Goal: Task Accomplishment & Management: Complete application form

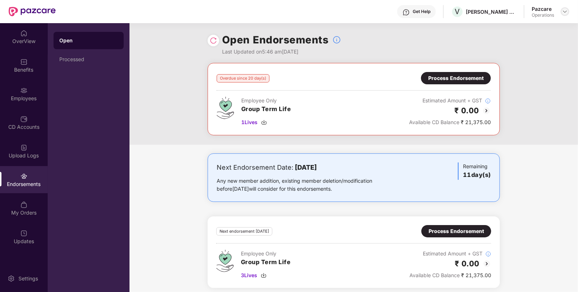
click at [564, 10] on img at bounding box center [565, 12] width 6 height 6
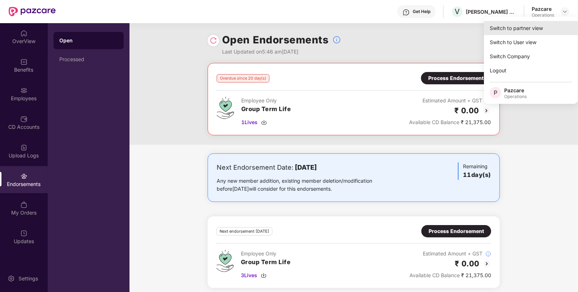
click at [508, 30] on div "Switch to partner view" at bounding box center [531, 28] width 94 height 14
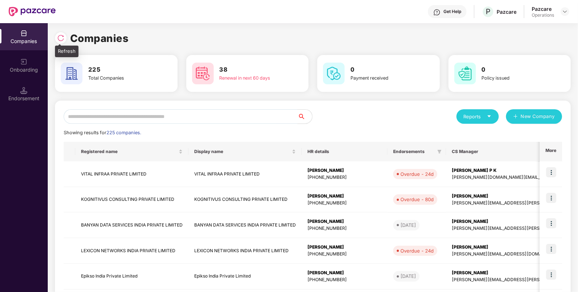
click at [57, 38] on img at bounding box center [60, 37] width 7 height 7
click at [490, 114] on icon "caret-down" at bounding box center [489, 116] width 5 height 5
click at [472, 137] on div "Companies" at bounding box center [474, 135] width 26 height 8
click at [212, 120] on input "text" at bounding box center [181, 116] width 234 height 14
type input "*"
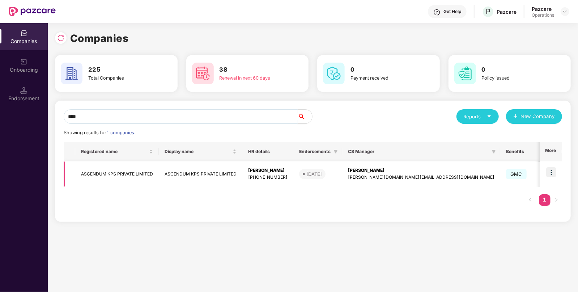
type input "****"
click at [128, 165] on td "ASCENDUM KPS PRIVATE LIMITED" at bounding box center [117, 174] width 84 height 26
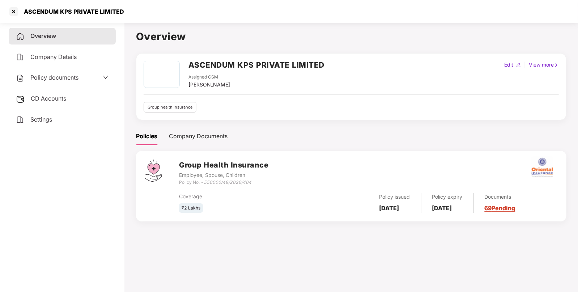
click at [55, 92] on div "CD Accounts" at bounding box center [62, 98] width 107 height 17
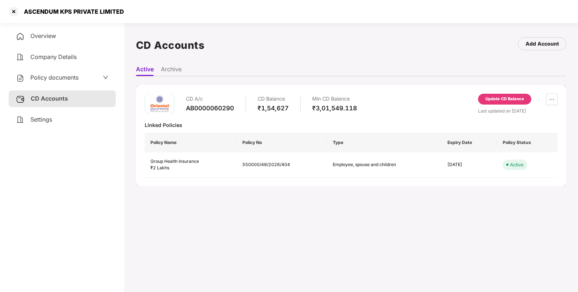
click at [47, 77] on span "Policy documents" at bounding box center [54, 77] width 48 height 7
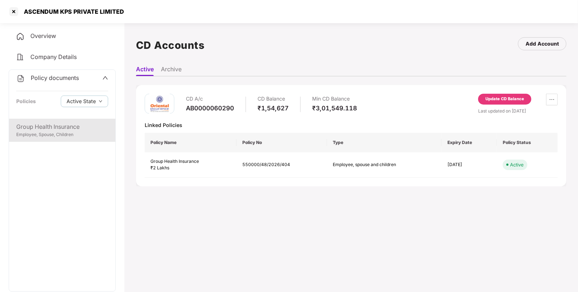
click at [69, 135] on div "Employee, Spouse, Children" at bounding box center [62, 134] width 92 height 7
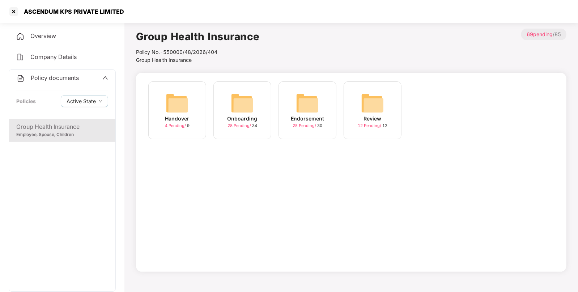
click at [303, 108] on img at bounding box center [307, 102] width 23 height 23
click at [309, 110] on img at bounding box center [307, 102] width 23 height 23
click at [176, 102] on img at bounding box center [177, 102] width 23 height 23
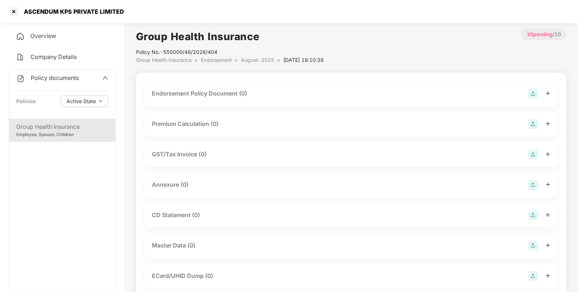
click at [532, 94] on img at bounding box center [533, 94] width 10 height 10
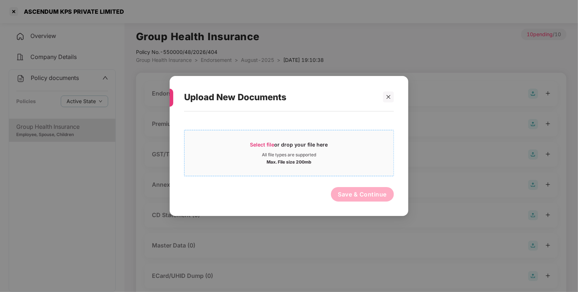
click at [266, 144] on span "Select file" at bounding box center [262, 144] width 24 height 6
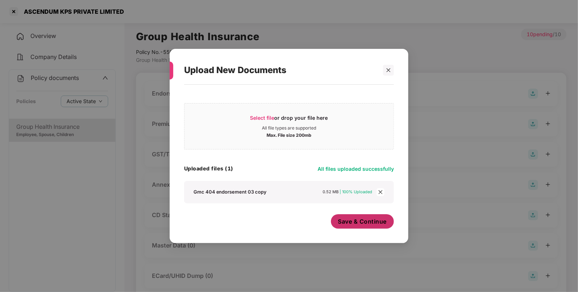
click at [360, 223] on span "Save & Continue" at bounding box center [362, 221] width 49 height 8
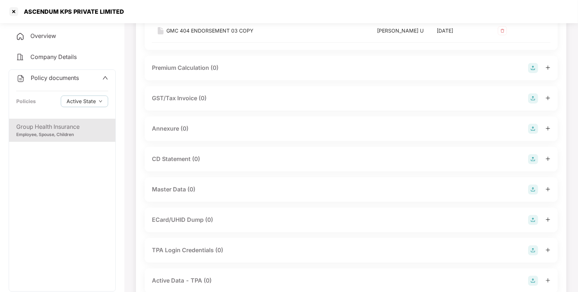
scroll to position [108, 0]
click at [532, 135] on div "Annexure (0)" at bounding box center [351, 128] width 413 height 25
click at [532, 128] on img at bounding box center [533, 128] width 10 height 10
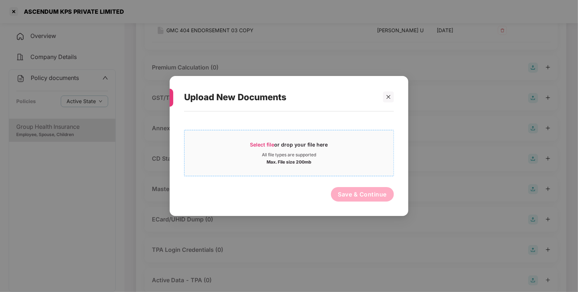
click at [261, 141] on span "Select file" at bounding box center [262, 144] width 24 height 6
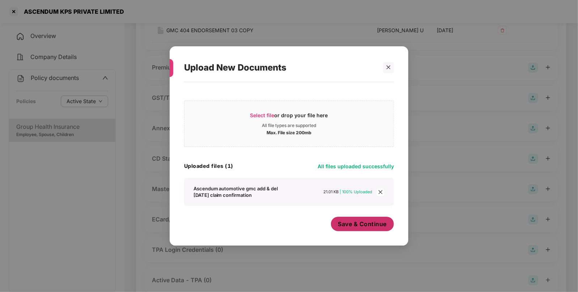
click at [350, 224] on span "Save & Continue" at bounding box center [362, 224] width 49 height 8
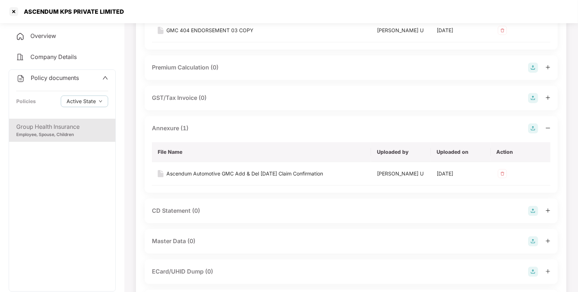
click at [60, 74] on div "Policy documents" at bounding box center [47, 77] width 63 height 9
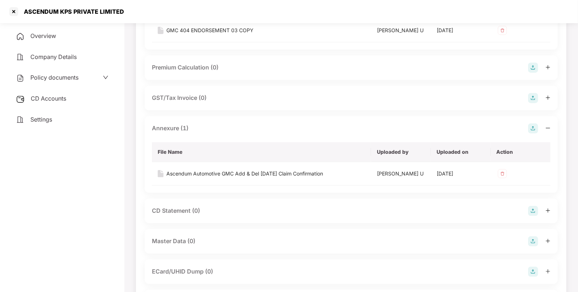
click at [49, 96] on span "CD Accounts" at bounding box center [48, 98] width 35 height 7
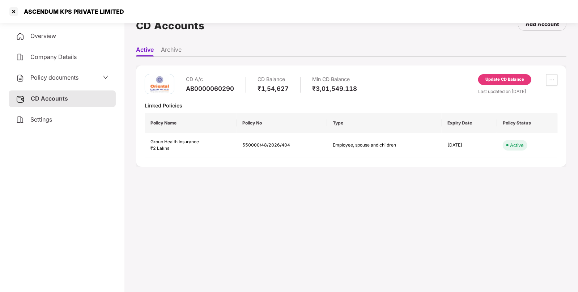
click at [499, 76] on div "Update CD Balance" at bounding box center [504, 79] width 39 height 7
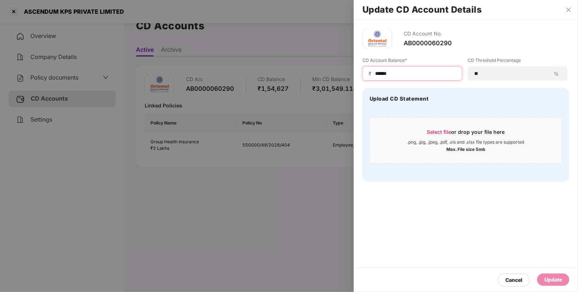
click at [385, 74] on input "******" at bounding box center [415, 74] width 82 height 8
type input "******"
click at [554, 281] on div "Update" at bounding box center [553, 279] width 18 height 8
click at [554, 281] on div "Update" at bounding box center [545, 279] width 31 height 8
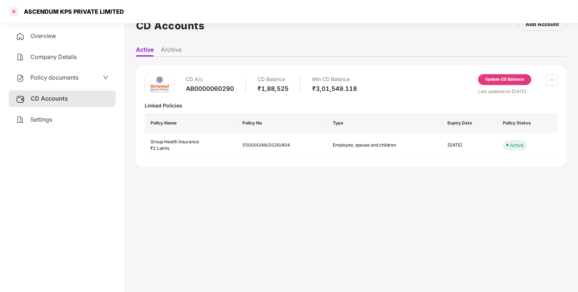
click at [12, 13] on div at bounding box center [14, 12] width 12 height 12
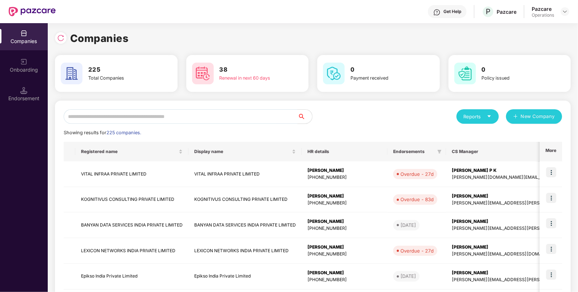
scroll to position [0, 0]
click at [83, 117] on input "text" at bounding box center [181, 116] width 234 height 14
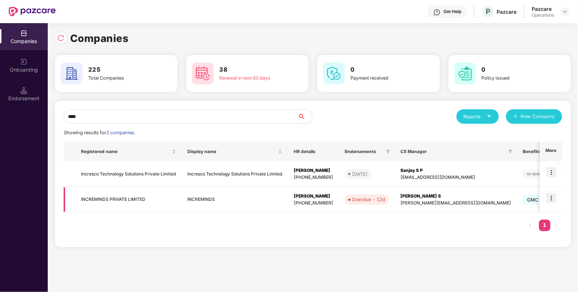
type input "****"
click at [116, 200] on td "INCREMINDS PRIVATE LIMITED" at bounding box center [128, 200] width 106 height 26
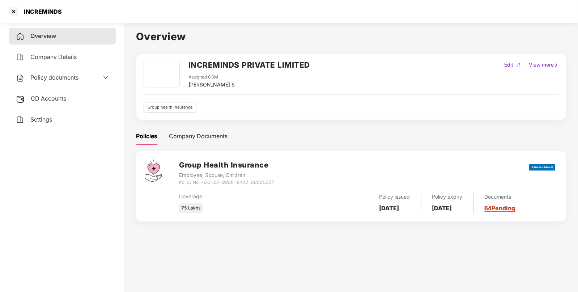
click at [37, 98] on span "CD Accounts" at bounding box center [48, 98] width 35 height 7
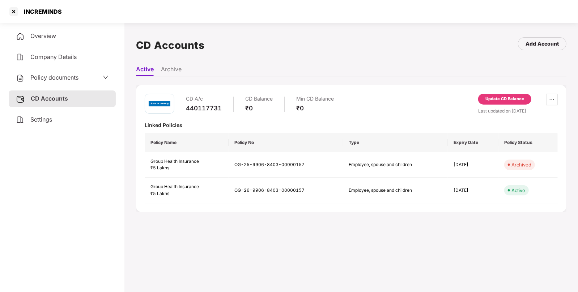
click at [56, 74] on span "Policy documents" at bounding box center [54, 77] width 48 height 7
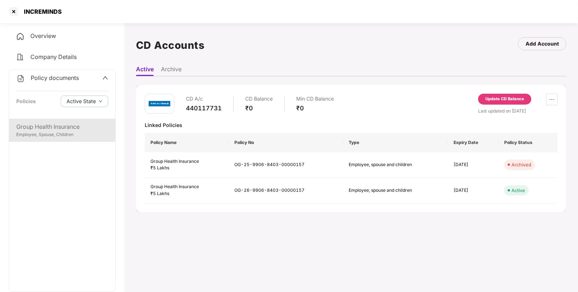
click at [60, 128] on div "Group Health Insurance" at bounding box center [62, 126] width 92 height 9
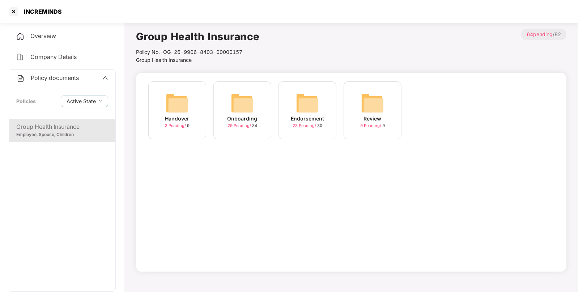
click at [291, 108] on div "Endorsement 23 Pending / 30" at bounding box center [307, 110] width 58 height 58
click at [169, 97] on img at bounding box center [177, 102] width 23 height 23
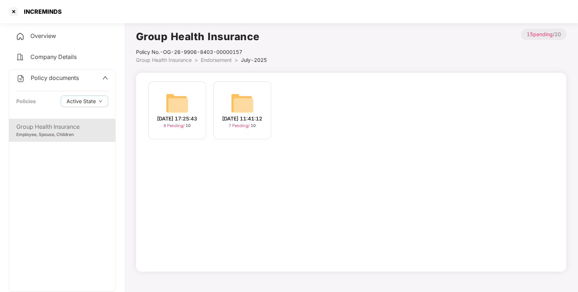
click at [166, 59] on span "Group Health Insurance" at bounding box center [164, 60] width 56 height 6
click at [237, 94] on img at bounding box center [242, 102] width 23 height 23
click at [179, 98] on img at bounding box center [177, 102] width 23 height 23
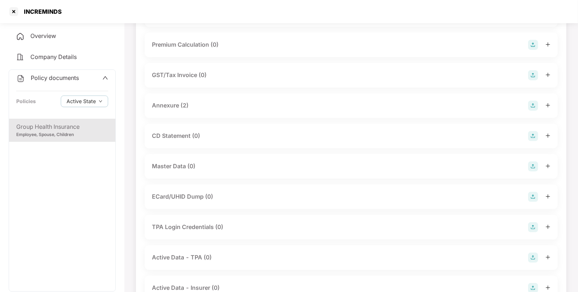
scroll to position [79, 0]
click at [535, 162] on img at bounding box center [533, 166] width 10 height 10
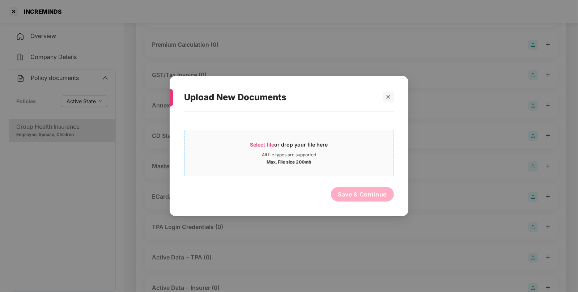
click at [251, 144] on span "Select file" at bounding box center [262, 144] width 24 height 6
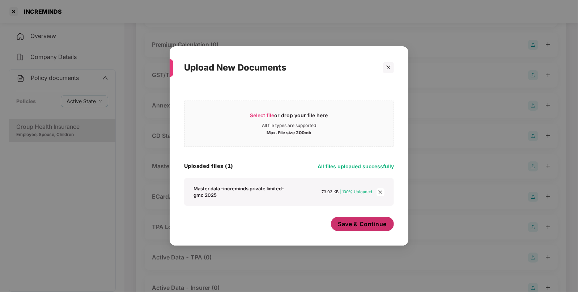
click at [348, 222] on span "Save & Continue" at bounding box center [362, 224] width 49 height 8
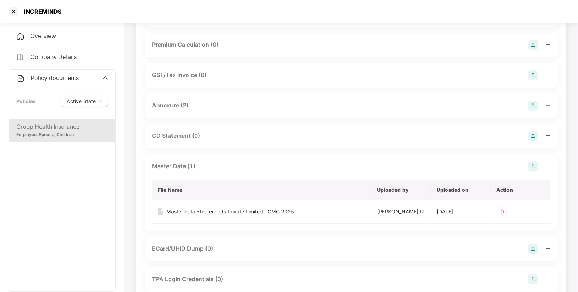
scroll to position [0, 0]
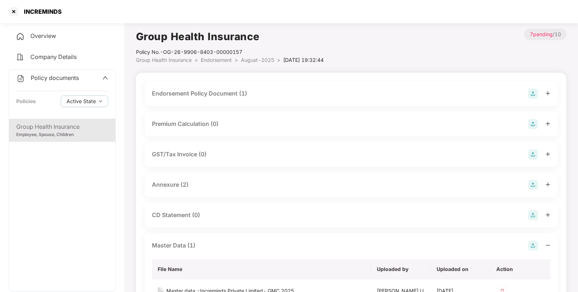
click at [341, 98] on div "Endorsement Policy Document (1)" at bounding box center [351, 94] width 398 height 10
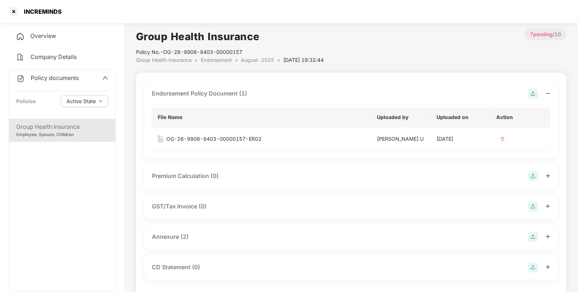
click at [531, 92] on img at bounding box center [533, 94] width 10 height 10
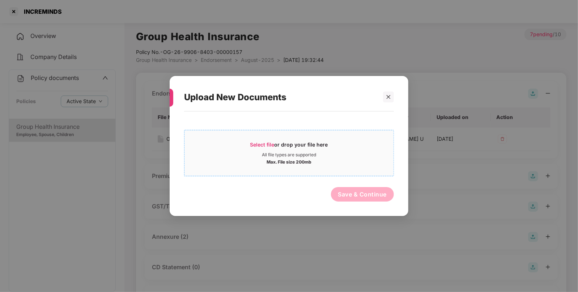
click at [255, 146] on span "Select file" at bounding box center [262, 144] width 24 height 6
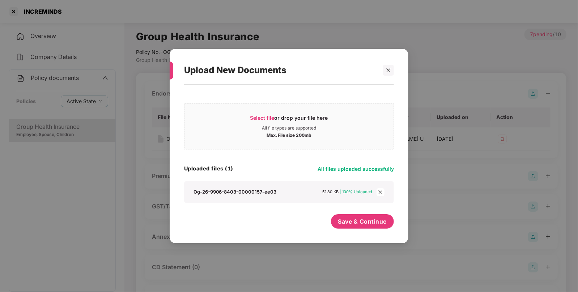
click at [353, 213] on div "Select file or drop your file here All file types are supported Max. File size …" at bounding box center [289, 160] width 210 height 144
click at [345, 219] on span "Save & Continue" at bounding box center [362, 221] width 49 height 8
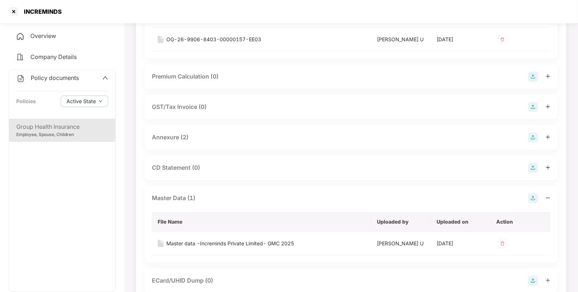
scroll to position [125, 0]
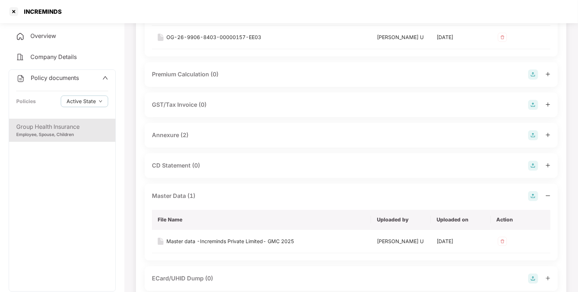
click at [45, 76] on span "Policy documents" at bounding box center [55, 77] width 48 height 7
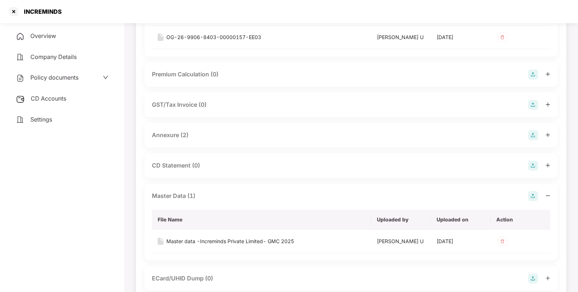
click at [67, 97] on div "CD Accounts" at bounding box center [62, 98] width 107 height 17
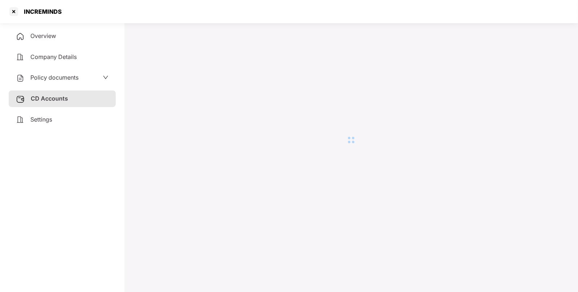
scroll to position [20, 0]
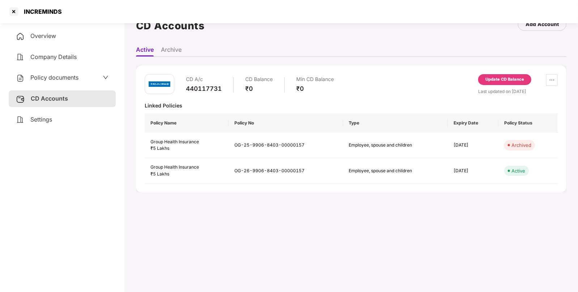
click at [503, 74] on div "Update CD Balance" at bounding box center [504, 79] width 53 height 11
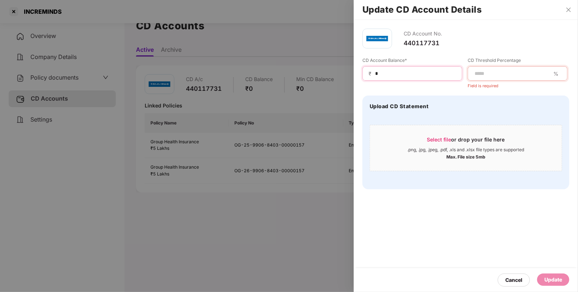
click at [382, 72] on input "*" at bounding box center [415, 74] width 82 height 8
click at [379, 73] on input "*****" at bounding box center [415, 74] width 82 height 8
type input "****"
click at [555, 278] on div "Update" at bounding box center [553, 279] width 18 height 8
click at [512, 71] on input at bounding box center [512, 74] width 77 height 8
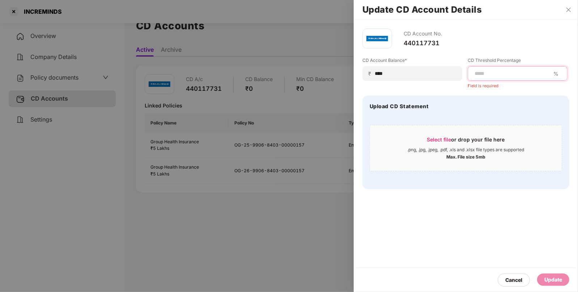
type input "**"
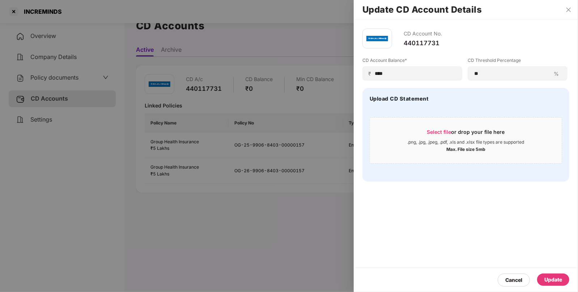
click at [544, 278] on div "Update" at bounding box center [553, 279] width 18 height 8
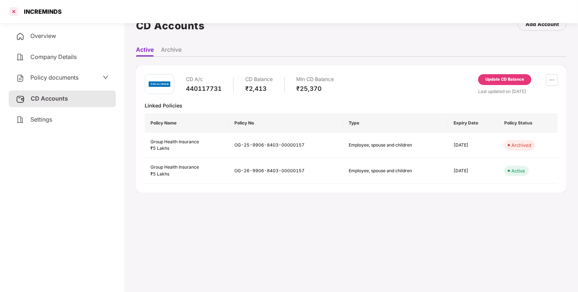
click at [13, 9] on div at bounding box center [14, 12] width 12 height 12
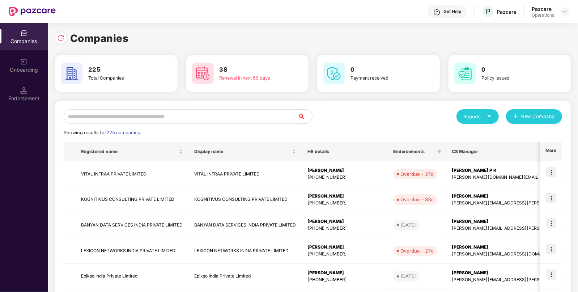
scroll to position [0, 0]
click at [195, 119] on input "text" at bounding box center [181, 116] width 234 height 14
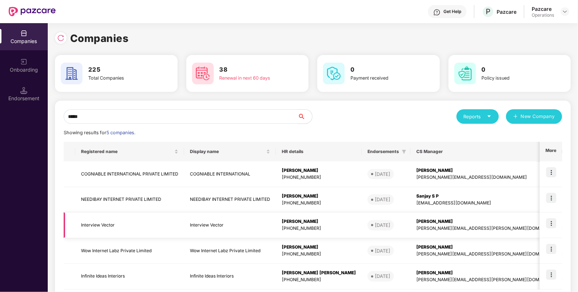
type input "*****"
click at [114, 222] on td "Interview Vector" at bounding box center [129, 225] width 109 height 26
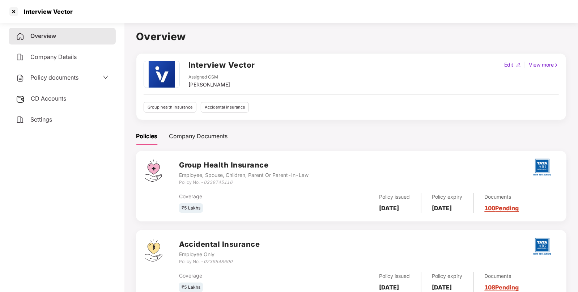
click at [40, 94] on div "CD Accounts" at bounding box center [62, 98] width 107 height 17
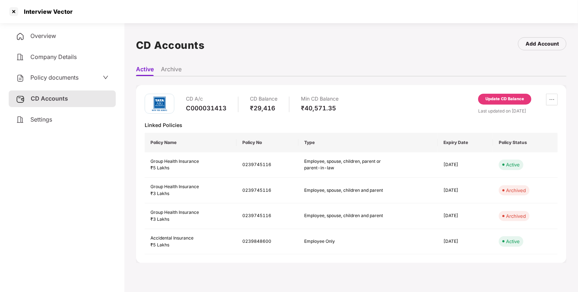
click at [68, 74] on span "Policy documents" at bounding box center [54, 77] width 48 height 7
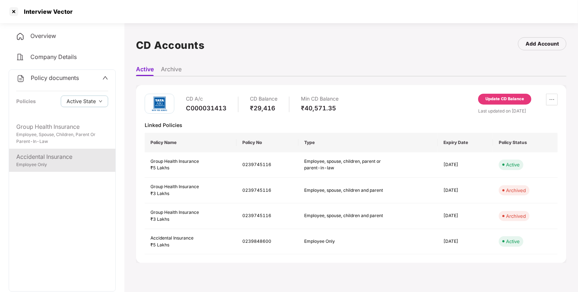
click at [33, 157] on div "Accidental Insurance" at bounding box center [62, 156] width 92 height 9
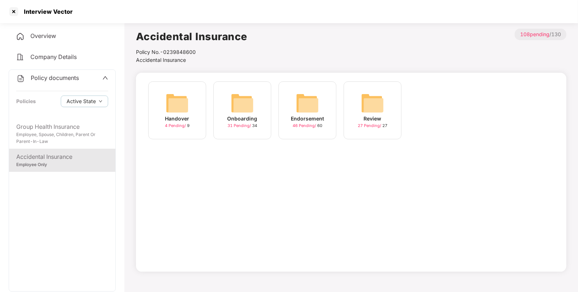
click at [298, 95] on img at bounding box center [307, 102] width 23 height 23
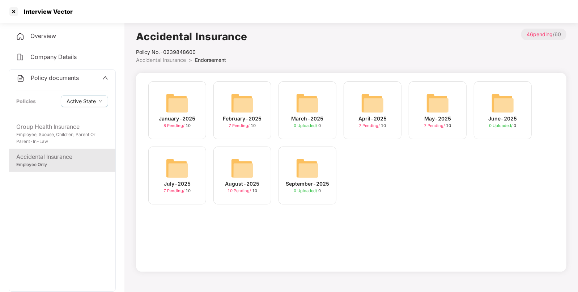
click at [242, 173] on img at bounding box center [242, 168] width 23 height 23
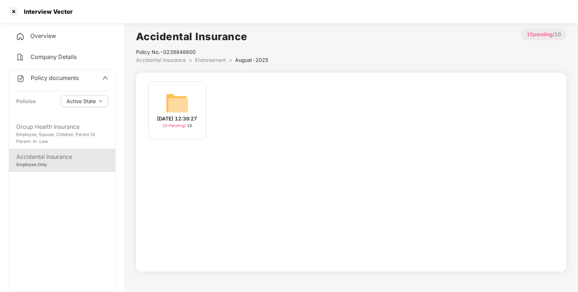
click at [181, 105] on img at bounding box center [177, 102] width 23 height 23
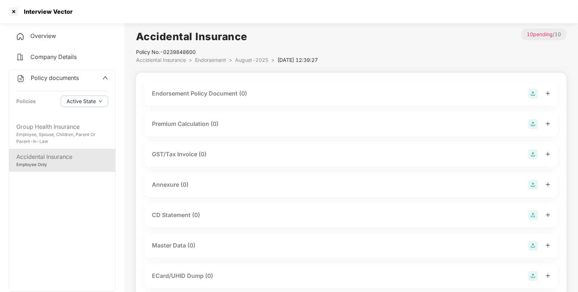
click at [534, 91] on img at bounding box center [533, 94] width 10 height 10
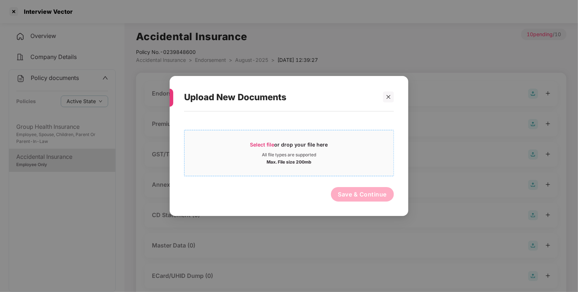
click at [257, 146] on span "Select file" at bounding box center [262, 144] width 24 height 6
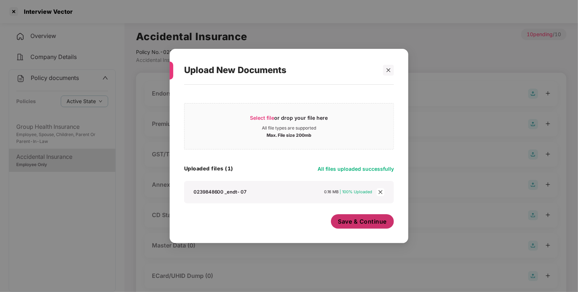
click at [360, 224] on span "Save & Continue" at bounding box center [362, 221] width 49 height 8
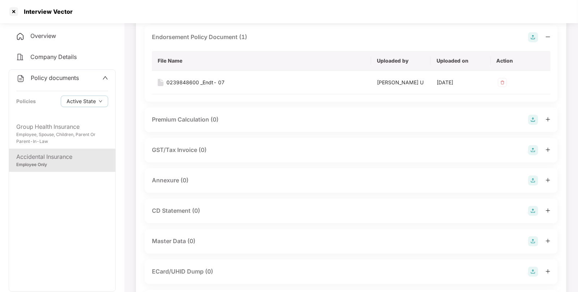
scroll to position [60, 0]
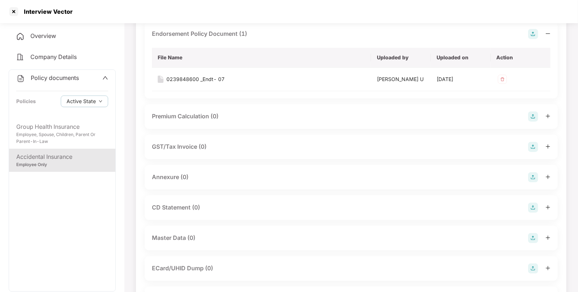
click at [528, 176] on img at bounding box center [533, 177] width 10 height 10
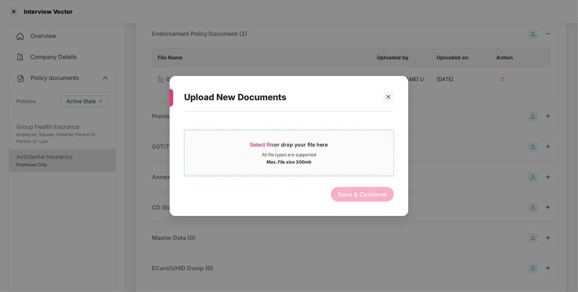
click at [260, 145] on span "Select file" at bounding box center [262, 144] width 24 height 6
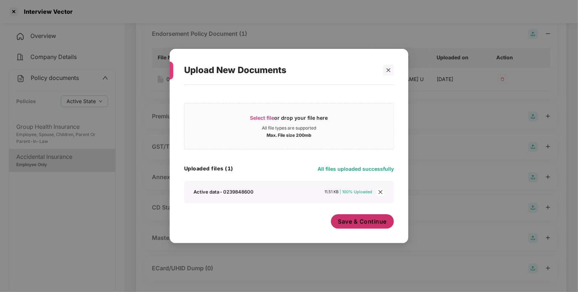
click at [352, 219] on span "Save & Continue" at bounding box center [362, 221] width 49 height 8
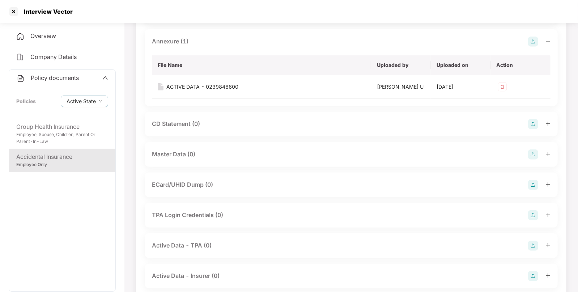
scroll to position [201, 0]
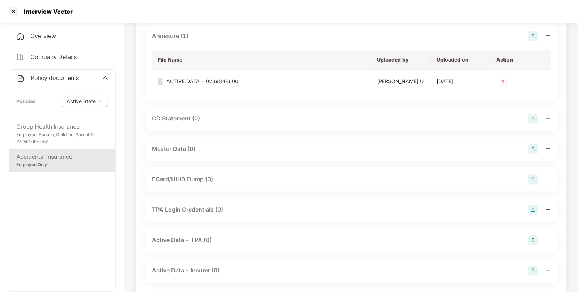
click at [533, 151] on img at bounding box center [533, 149] width 10 height 10
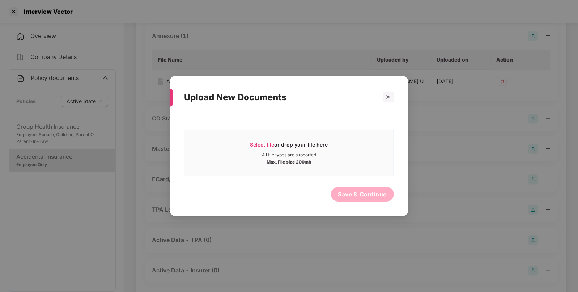
click at [270, 145] on span "Select file" at bounding box center [262, 144] width 24 height 6
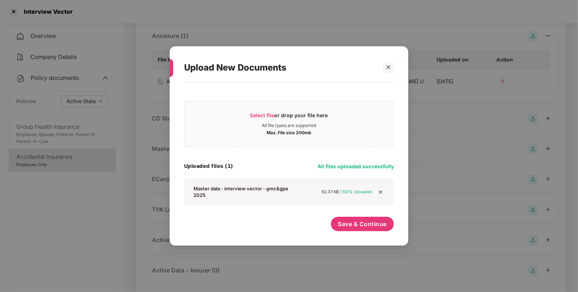
click at [351, 233] on div "Save & Continue" at bounding box center [362, 226] width 63 height 18
click at [350, 231] on button "Save & Continue" at bounding box center [362, 224] width 63 height 14
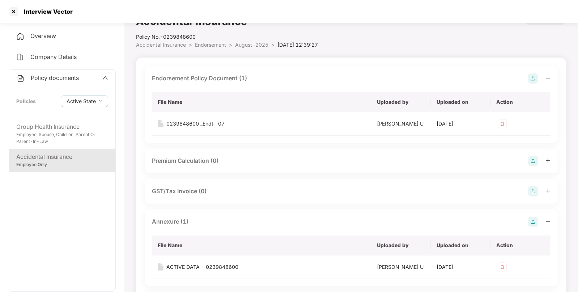
scroll to position [0, 0]
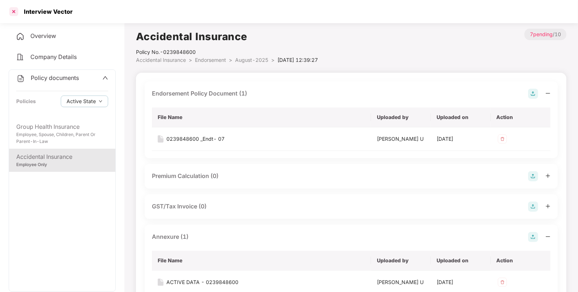
click at [14, 15] on div at bounding box center [14, 12] width 12 height 12
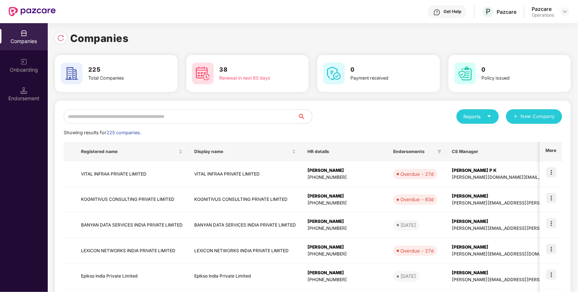
click at [230, 116] on input "text" at bounding box center [181, 116] width 234 height 14
type input "*"
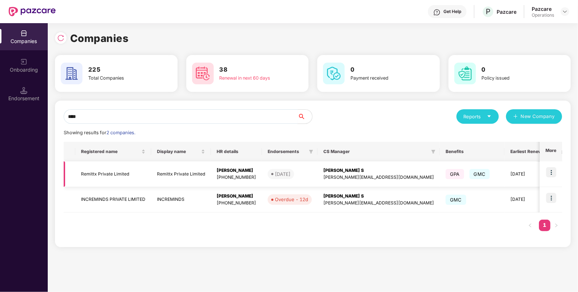
type input "****"
click at [101, 182] on td "Remittx Private Limited" at bounding box center [113, 174] width 76 height 26
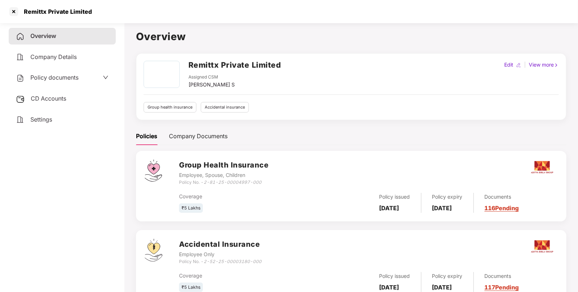
click at [46, 76] on span "Policy documents" at bounding box center [54, 77] width 48 height 7
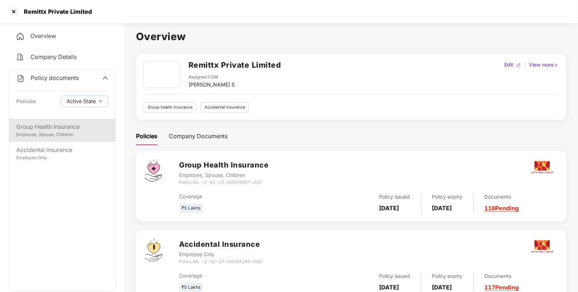
click at [39, 132] on div "Employee, Spouse, Children" at bounding box center [62, 134] width 92 height 7
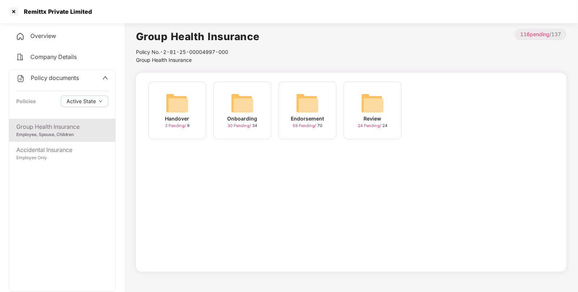
click at [300, 102] on img at bounding box center [307, 102] width 23 height 23
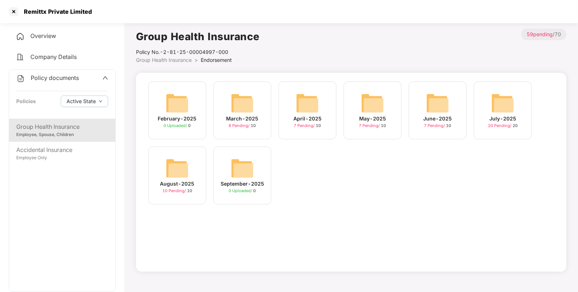
click at [492, 101] on img at bounding box center [502, 102] width 23 height 23
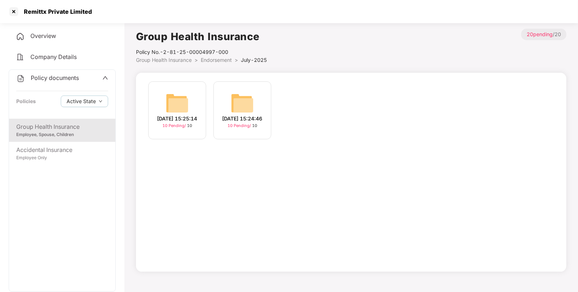
click at [192, 86] on div "[DATE] 15:25:14 10 Pending / 10" at bounding box center [177, 110] width 58 height 58
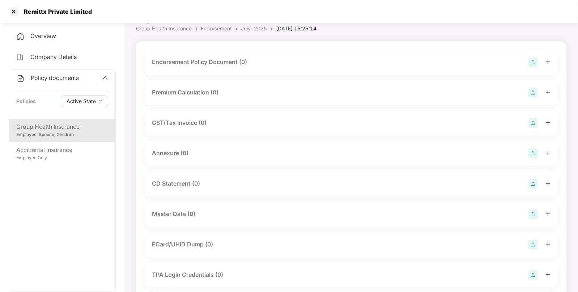
scroll to position [32, 0]
click at [295, 150] on div "Annexure (0)" at bounding box center [351, 153] width 398 height 10
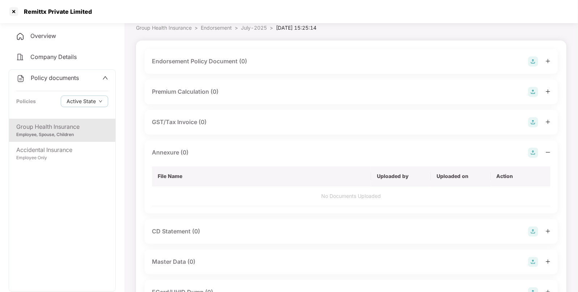
click at [343, 56] on div "Endorsement Policy Document (0)" at bounding box center [351, 61] width 398 height 10
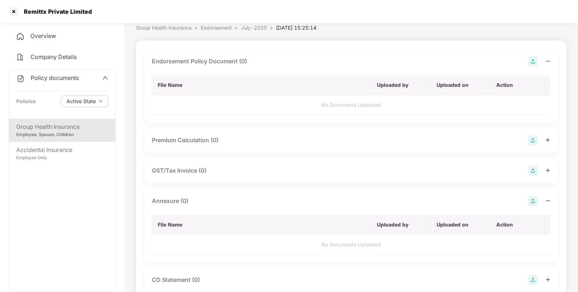
click at [530, 60] on img at bounding box center [533, 61] width 10 height 10
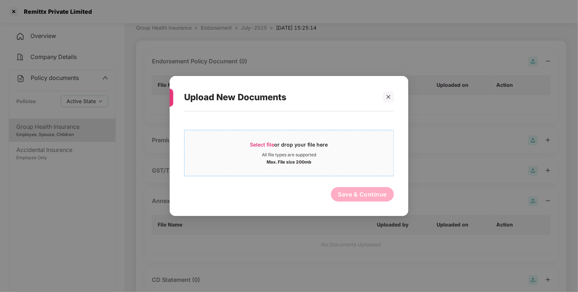
click at [257, 144] on span "Select file" at bounding box center [262, 144] width 24 height 6
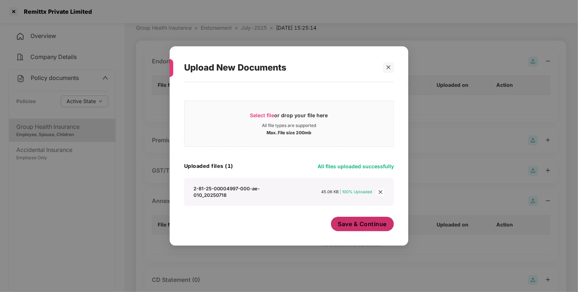
click at [357, 220] on span "Save & Continue" at bounding box center [362, 224] width 49 height 8
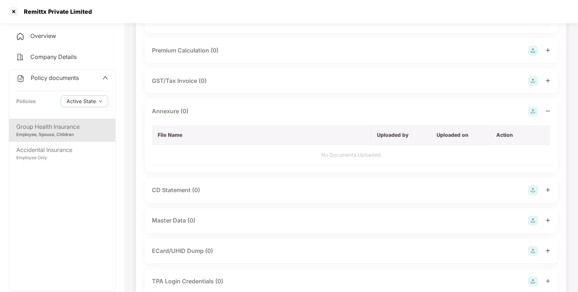
scroll to position [127, 0]
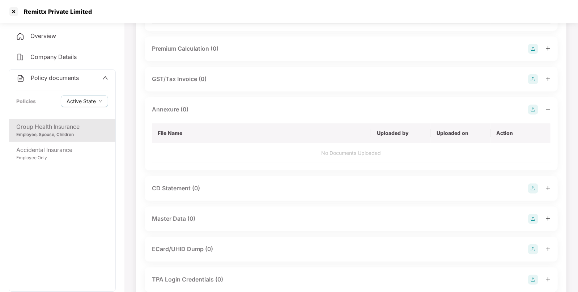
click at [532, 108] on img at bounding box center [533, 109] width 10 height 10
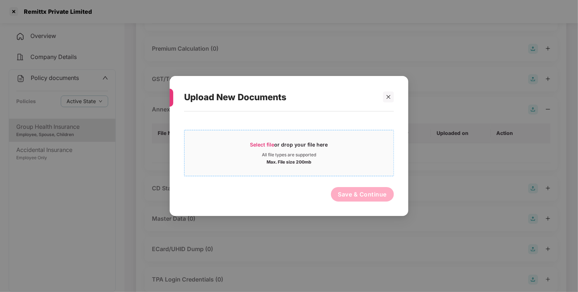
click at [261, 137] on span "Select file or drop your file here All file types are supported Max. File size …" at bounding box center [288, 153] width 209 height 35
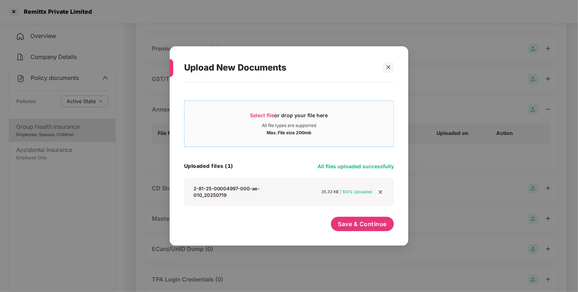
click at [257, 115] on span "Select file" at bounding box center [262, 115] width 24 height 6
click at [368, 220] on span "Save & Continue" at bounding box center [362, 224] width 49 height 8
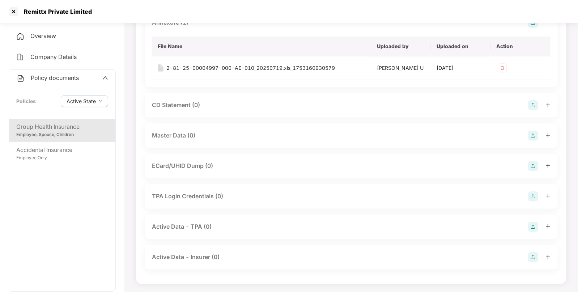
scroll to position [0, 0]
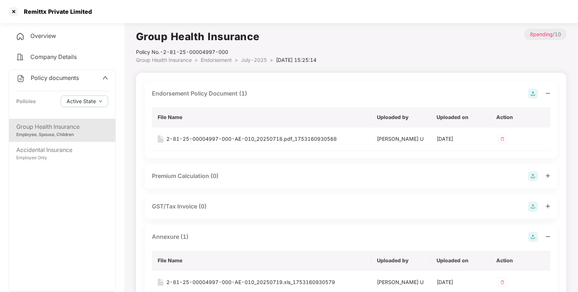
click at [210, 57] on span "Endorsement" at bounding box center [216, 60] width 31 height 6
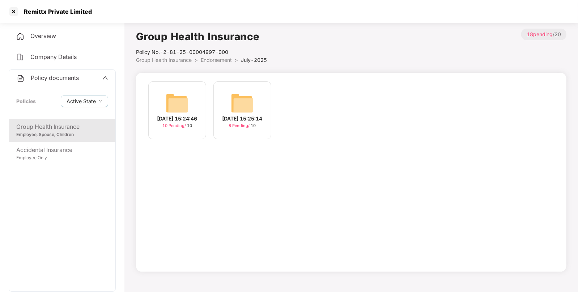
click at [186, 98] on img at bounding box center [177, 102] width 23 height 23
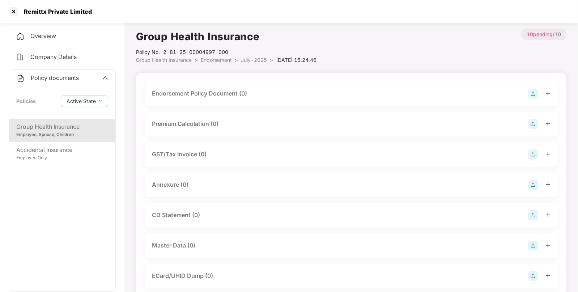
click at [530, 91] on img at bounding box center [533, 94] width 10 height 10
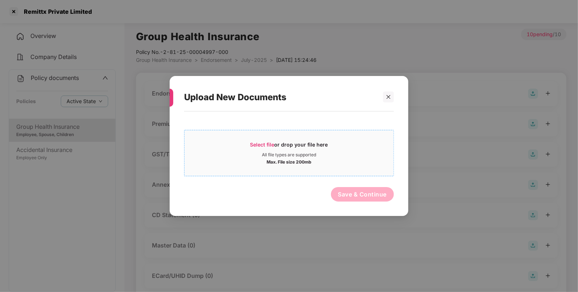
click at [259, 141] on span "Select file" at bounding box center [262, 144] width 24 height 6
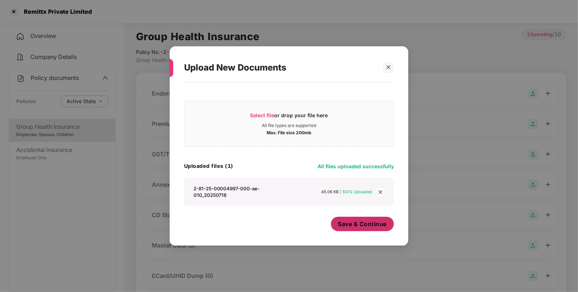
click at [353, 220] on span "Save & Continue" at bounding box center [362, 224] width 49 height 8
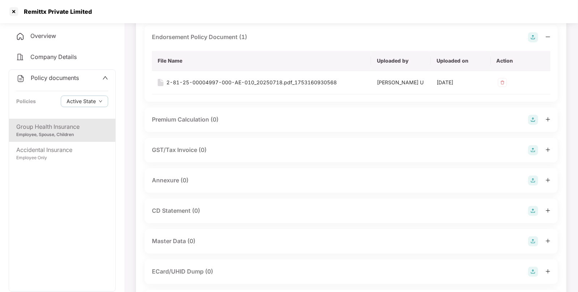
scroll to position [58, 0]
click at [533, 174] on img at bounding box center [533, 179] width 10 height 10
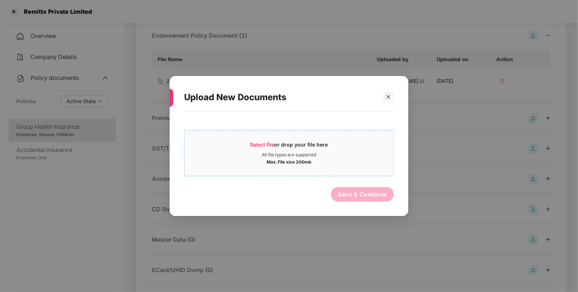
click at [259, 145] on span "Select file" at bounding box center [262, 144] width 24 height 6
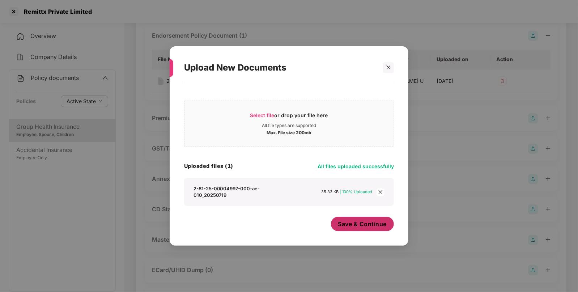
click at [349, 220] on span "Save & Continue" at bounding box center [362, 224] width 49 height 8
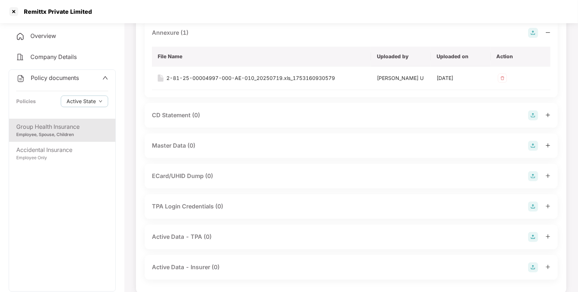
scroll to position [214, 0]
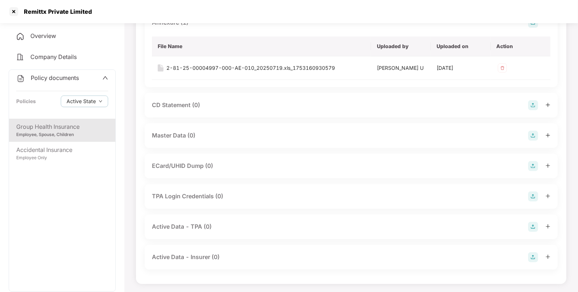
click at [534, 134] on img at bounding box center [533, 136] width 10 height 10
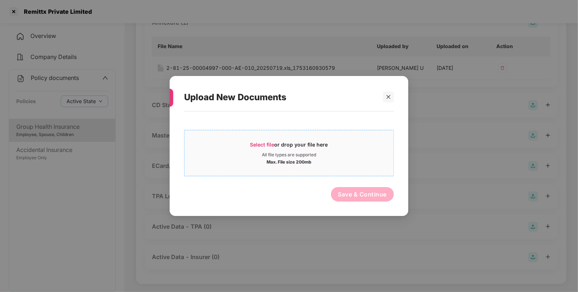
click at [249, 145] on div "Select file or drop your file here" at bounding box center [288, 146] width 209 height 11
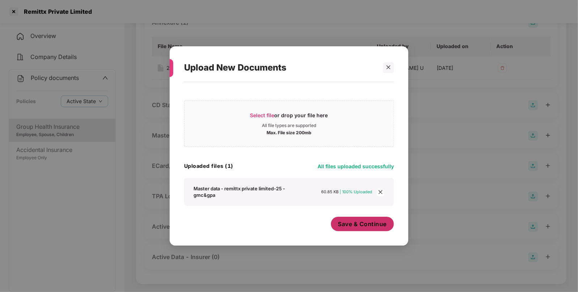
click at [365, 224] on span "Save & Continue" at bounding box center [362, 224] width 49 height 8
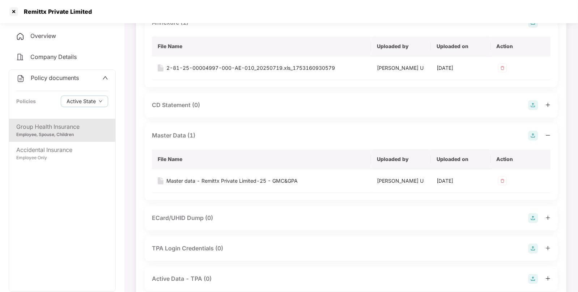
scroll to position [0, 0]
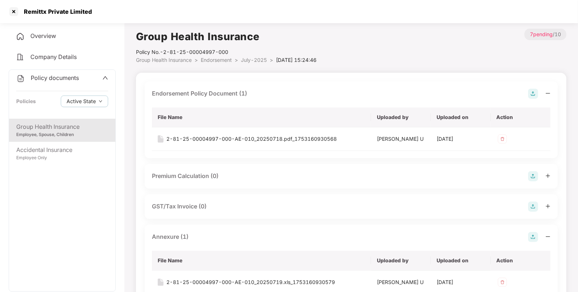
click at [172, 60] on span "Group Health Insurance" at bounding box center [164, 60] width 56 height 6
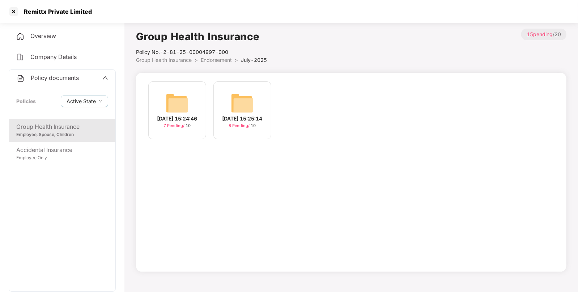
click at [172, 60] on span "Group Health Insurance" at bounding box center [164, 60] width 56 height 6
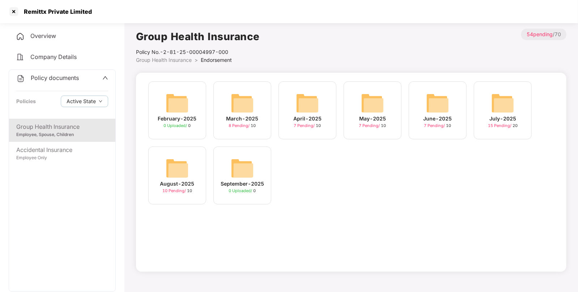
click at [485, 109] on div "July-2025 15 Pending / 20" at bounding box center [503, 110] width 58 height 58
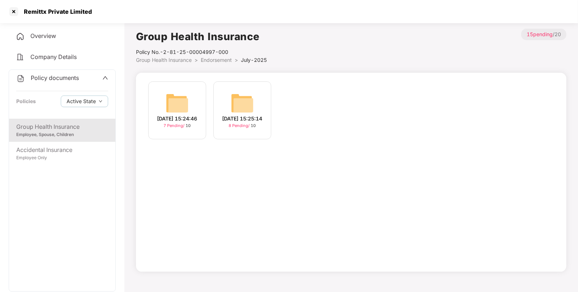
click at [174, 60] on span "Group Health Insurance" at bounding box center [164, 60] width 56 height 6
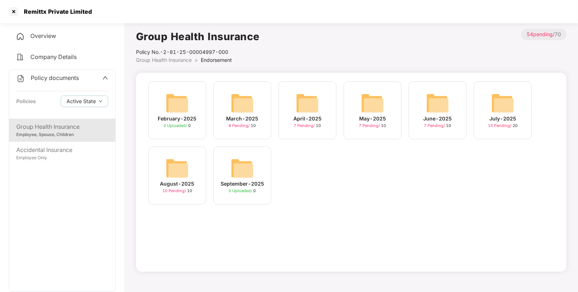
click at [183, 161] on img at bounding box center [177, 168] width 23 height 23
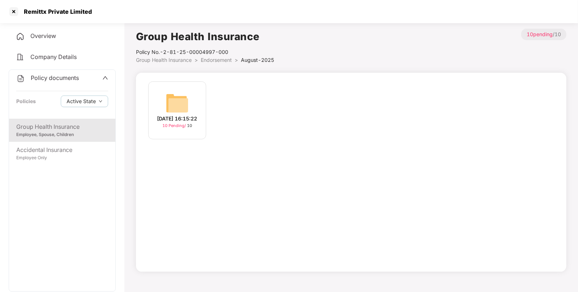
click at [168, 103] on img at bounding box center [177, 102] width 23 height 23
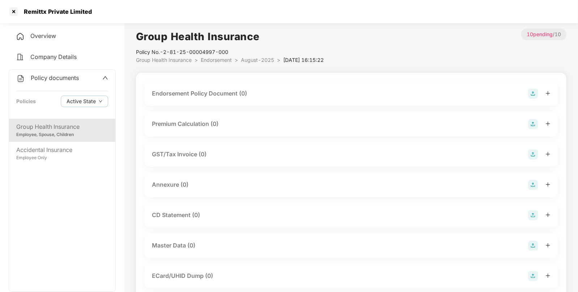
click at [529, 91] on img at bounding box center [533, 94] width 10 height 10
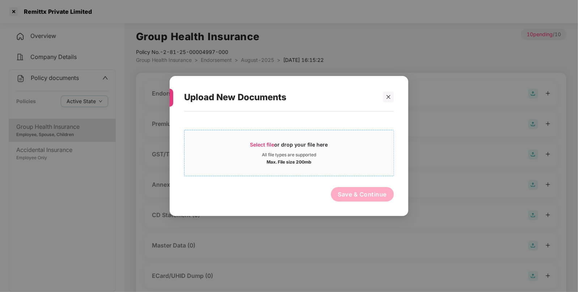
click at [259, 142] on span "Select file" at bounding box center [262, 144] width 24 height 6
click at [392, 103] on div "Upload New Documents" at bounding box center [289, 97] width 210 height 28
click at [390, 101] on div at bounding box center [388, 96] width 11 height 11
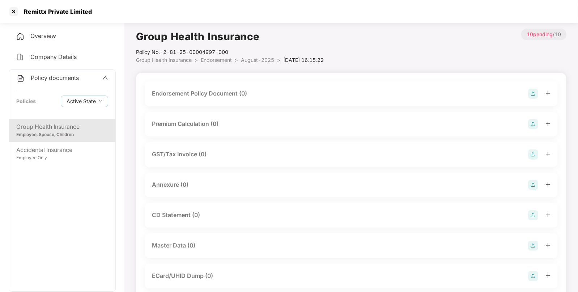
scroll to position [110, 0]
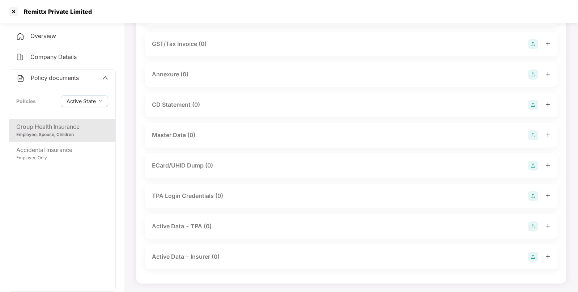
click at [529, 131] on img at bounding box center [533, 135] width 10 height 10
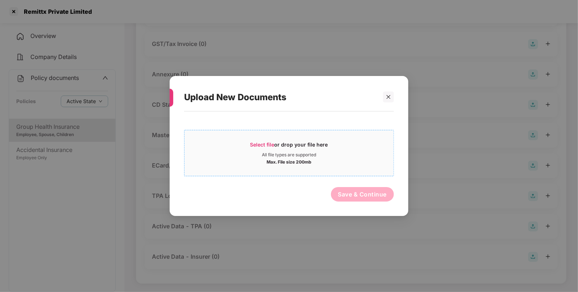
click at [257, 144] on span "Select file" at bounding box center [262, 144] width 24 height 6
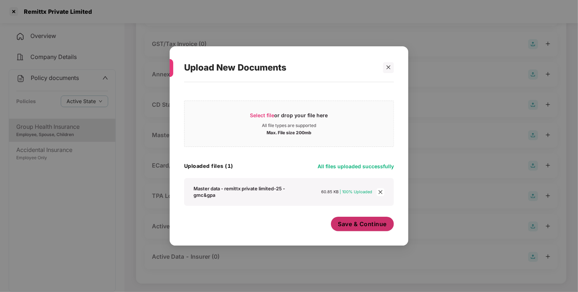
click at [342, 226] on span "Save & Continue" at bounding box center [362, 224] width 49 height 8
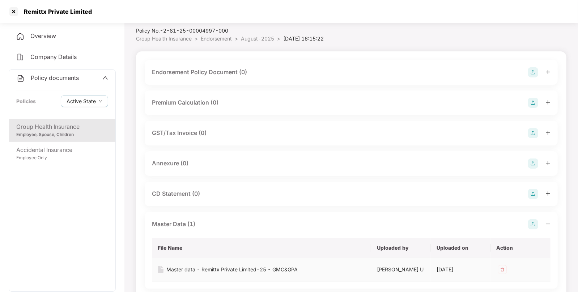
scroll to position [0, 0]
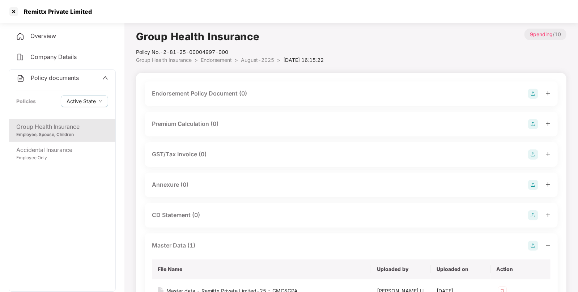
click at [530, 93] on img at bounding box center [533, 94] width 10 height 10
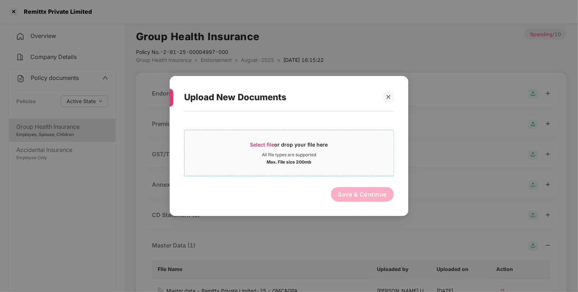
click at [251, 145] on span "Select file" at bounding box center [262, 144] width 24 height 6
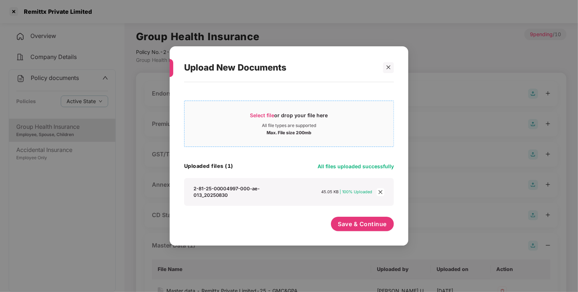
click at [261, 107] on span "Select file or drop your file here All file types are supported Max. File size …" at bounding box center [288, 123] width 209 height 35
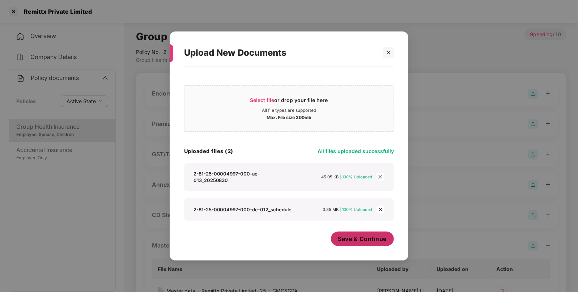
click at [352, 239] on span "Save & Continue" at bounding box center [362, 239] width 49 height 8
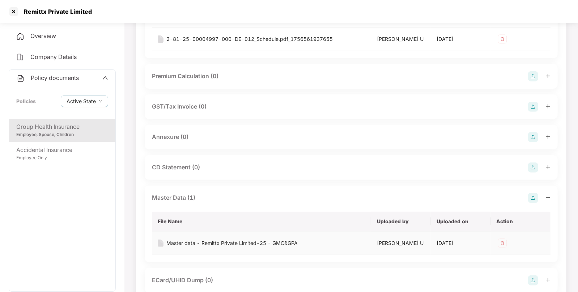
scroll to position [123, 0]
click at [531, 135] on img at bounding box center [533, 137] width 10 height 10
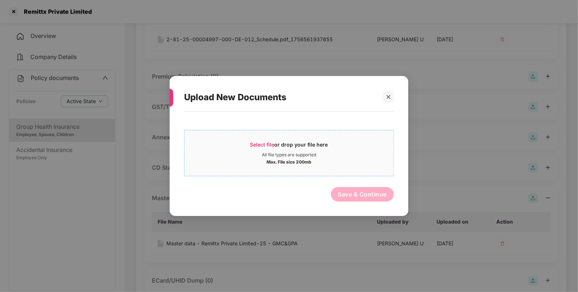
click at [255, 147] on span "Select file" at bounding box center [262, 144] width 24 height 6
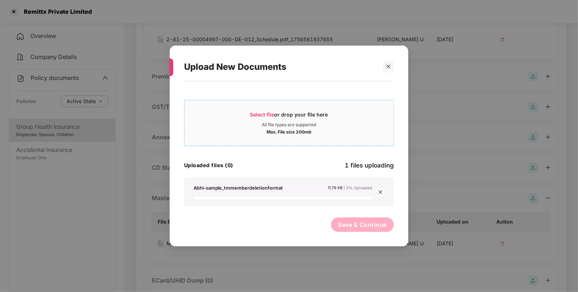
click at [264, 108] on span "Select file or drop your file here All file types are supported Max. File size …" at bounding box center [288, 123] width 209 height 35
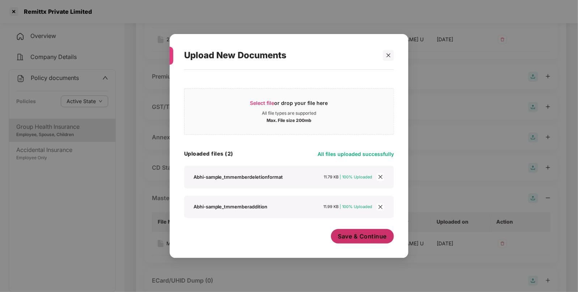
click at [365, 240] on span "Save & Continue" at bounding box center [362, 236] width 49 height 8
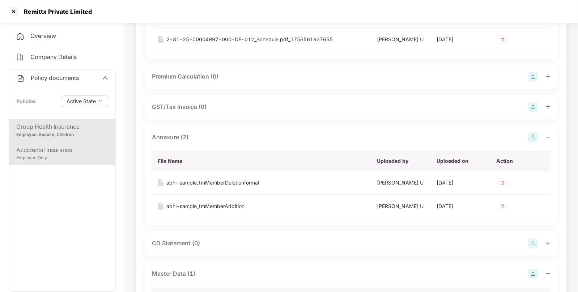
click at [36, 148] on div "Accidental Insurance" at bounding box center [62, 149] width 92 height 9
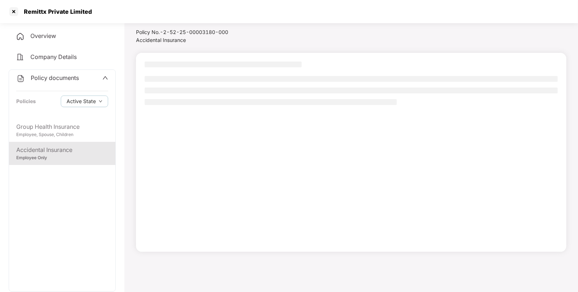
scroll to position [20, 0]
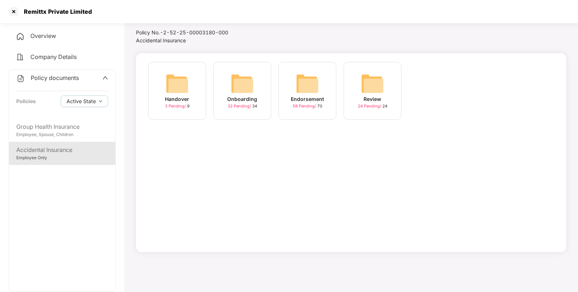
click at [296, 79] on img at bounding box center [307, 83] width 23 height 23
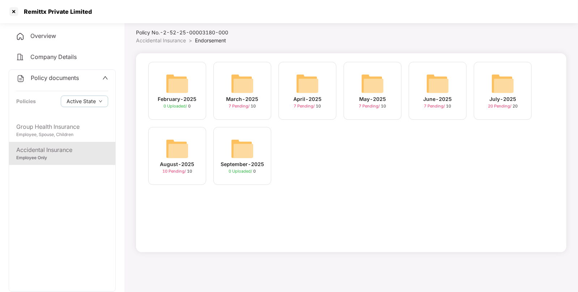
click at [509, 93] on img at bounding box center [502, 83] width 23 height 23
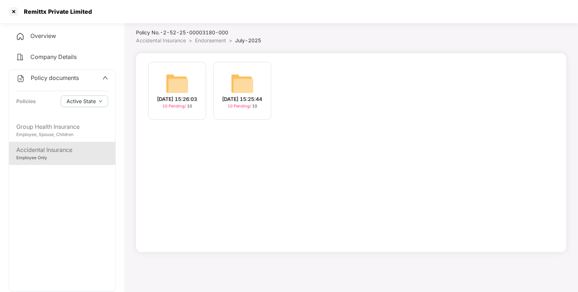
click at [181, 86] on img at bounding box center [177, 83] width 23 height 23
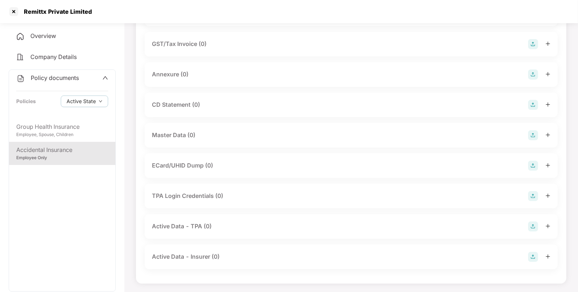
scroll to position [0, 0]
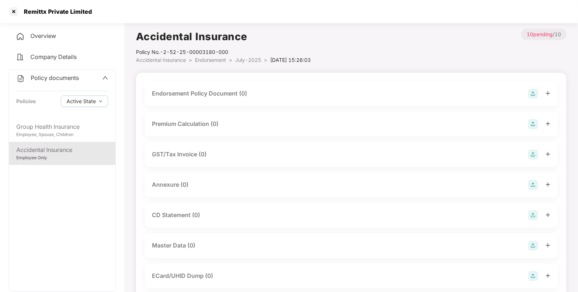
click at [533, 91] on img at bounding box center [533, 94] width 10 height 10
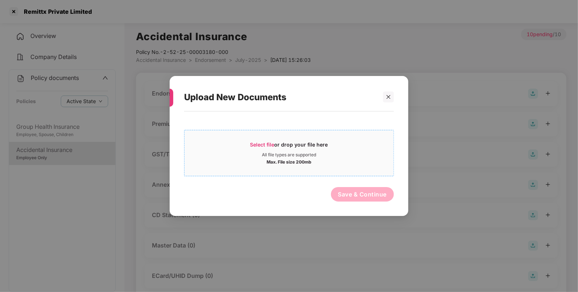
click at [269, 143] on span "Select file" at bounding box center [262, 144] width 24 height 6
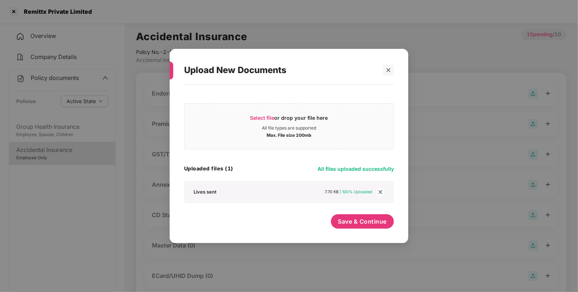
click at [380, 190] on icon "close" at bounding box center [380, 191] width 5 height 5
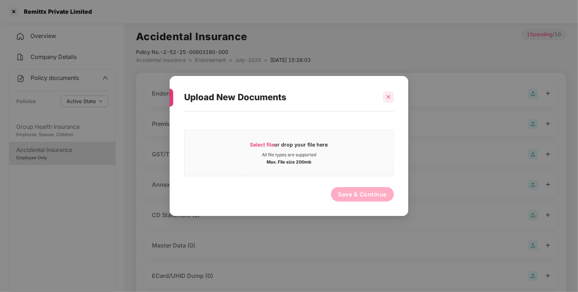
click at [390, 92] on div at bounding box center [388, 96] width 11 height 11
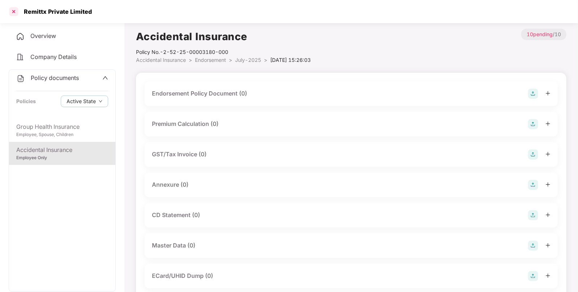
click at [12, 13] on div at bounding box center [14, 12] width 12 height 12
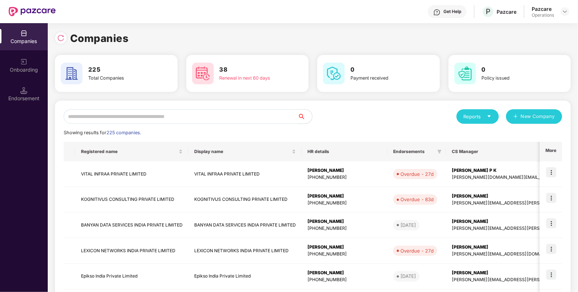
click at [198, 112] on input "text" at bounding box center [181, 116] width 234 height 14
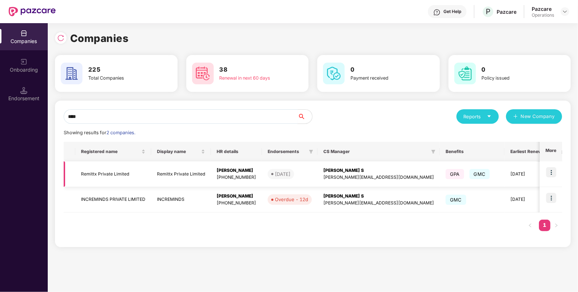
type input "****"
click at [99, 174] on td "Remittx Private Limited" at bounding box center [113, 174] width 76 height 26
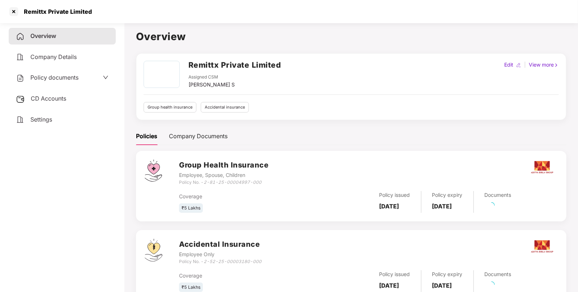
click at [39, 98] on span "CD Accounts" at bounding box center [48, 98] width 35 height 7
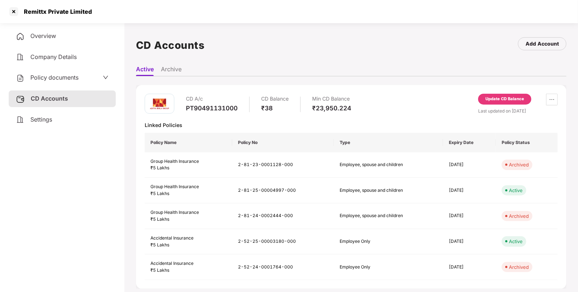
click at [46, 80] on span "Policy documents" at bounding box center [54, 77] width 48 height 7
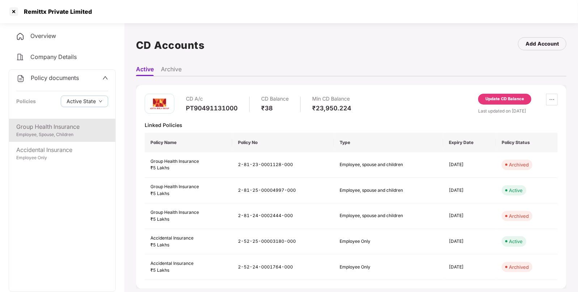
click at [37, 141] on div "Group Health Insurance Employee, Spouse, Children" at bounding box center [62, 130] width 106 height 23
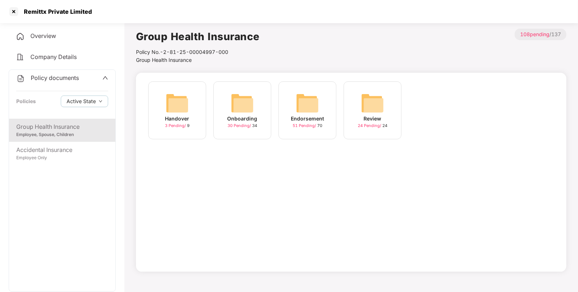
click at [309, 99] on img at bounding box center [307, 102] width 23 height 23
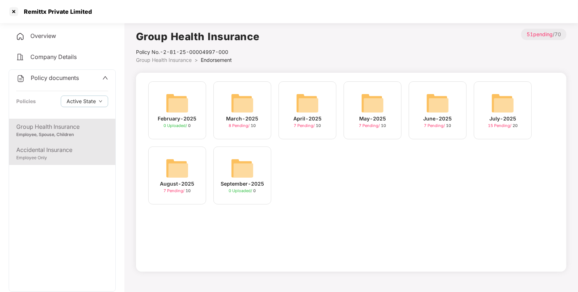
click at [49, 150] on div "Accidental Insurance" at bounding box center [62, 149] width 92 height 9
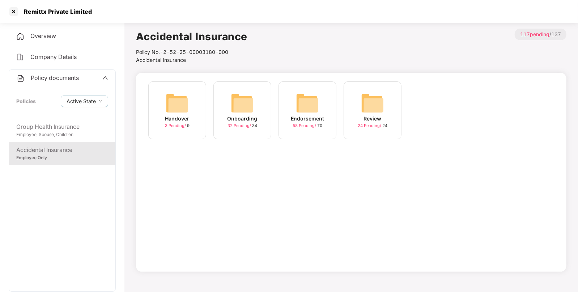
click at [312, 107] on img at bounding box center [307, 102] width 23 height 23
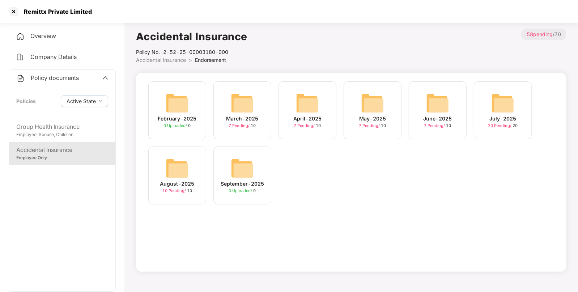
click at [490, 102] on div "July-2025 20 Pending / 20" at bounding box center [503, 110] width 58 height 58
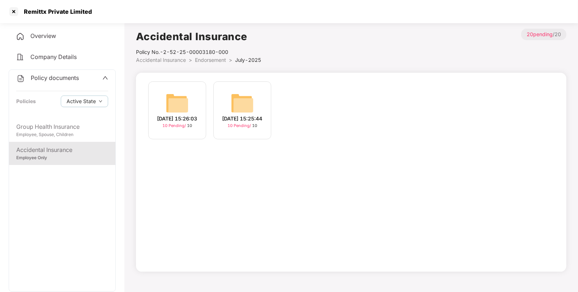
click at [178, 103] on img at bounding box center [177, 102] width 23 height 23
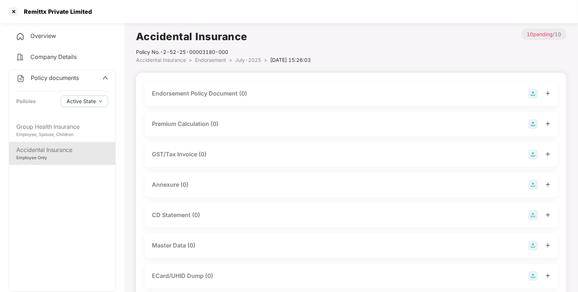
click at [529, 89] on img at bounding box center [533, 94] width 10 height 10
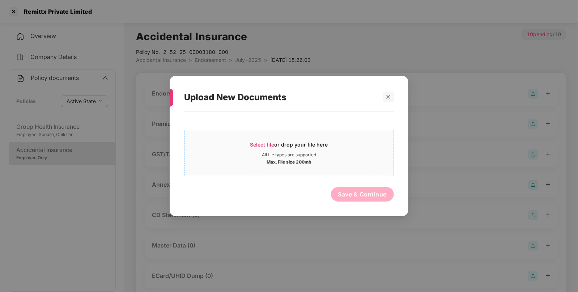
click at [259, 145] on span "Select file" at bounding box center [262, 144] width 24 height 6
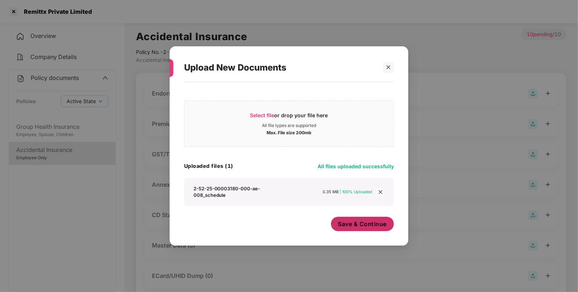
click at [362, 220] on span "Save & Continue" at bounding box center [362, 224] width 49 height 8
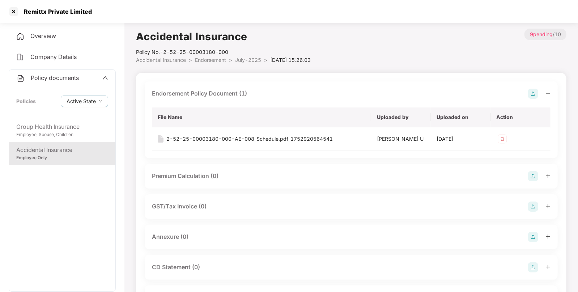
scroll to position [50, 0]
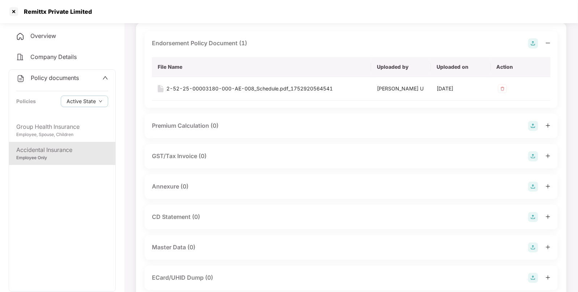
click at [531, 181] on img at bounding box center [533, 186] width 10 height 10
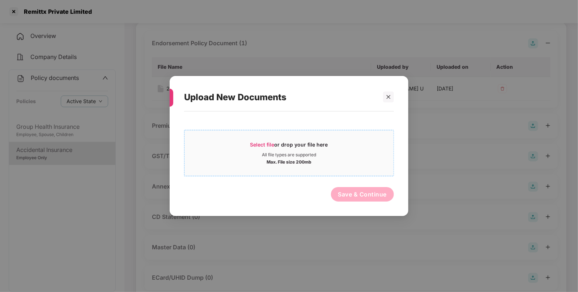
click at [262, 143] on span "Select file" at bounding box center [262, 144] width 24 height 6
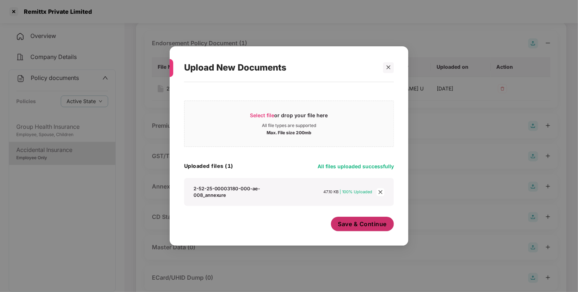
click at [385, 222] on span "Save & Continue" at bounding box center [362, 224] width 49 height 8
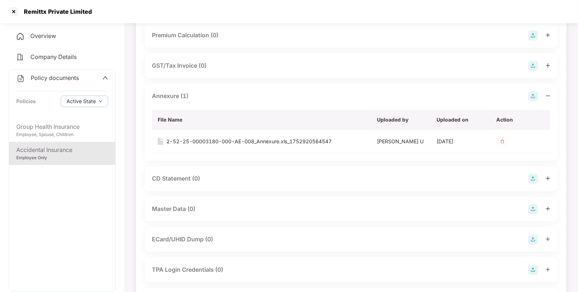
scroll to position [140, 0]
click at [534, 213] on img at bounding box center [533, 210] width 10 height 10
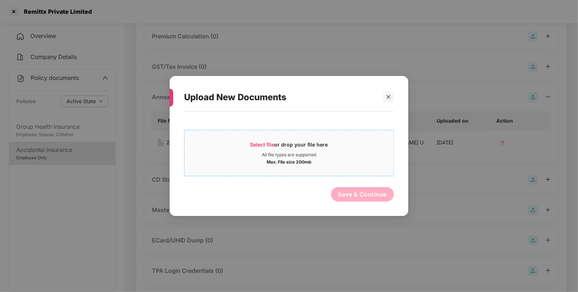
click at [251, 145] on span "Select file" at bounding box center [262, 144] width 24 height 6
click at [389, 98] on icon "close" at bounding box center [388, 96] width 5 height 5
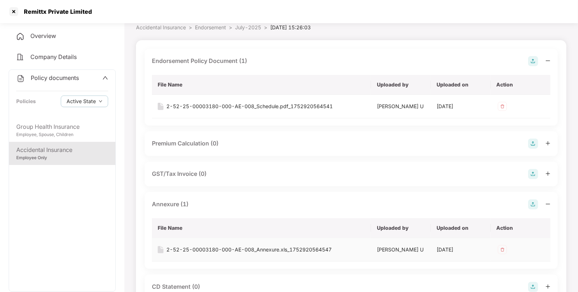
scroll to position [0, 0]
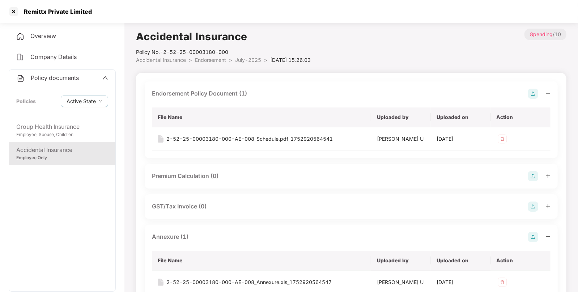
click at [248, 56] on li "July-2025 >" at bounding box center [252, 60] width 35 height 8
click at [208, 61] on span "Endorsement" at bounding box center [210, 60] width 31 height 6
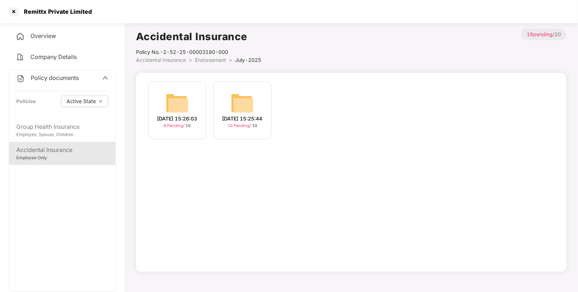
click at [239, 101] on img at bounding box center [242, 102] width 23 height 23
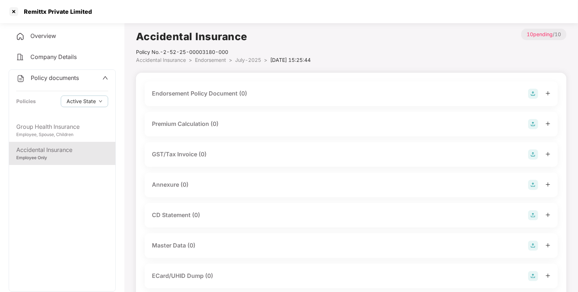
click at [527, 94] on div "Endorsement Policy Document (0)" at bounding box center [351, 94] width 398 height 10
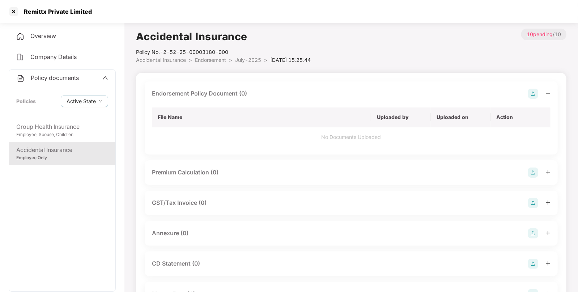
click at [534, 91] on img at bounding box center [533, 94] width 10 height 10
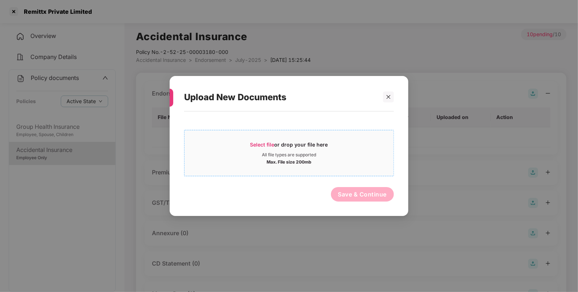
click at [258, 144] on span "Select file" at bounding box center [262, 144] width 24 height 6
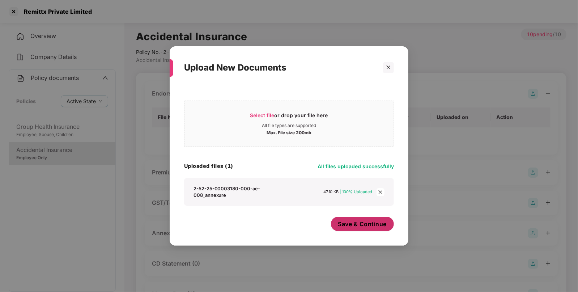
click at [350, 223] on span "Save & Continue" at bounding box center [362, 224] width 49 height 8
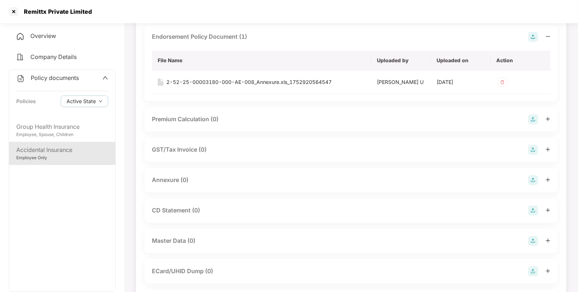
scroll to position [59, 0]
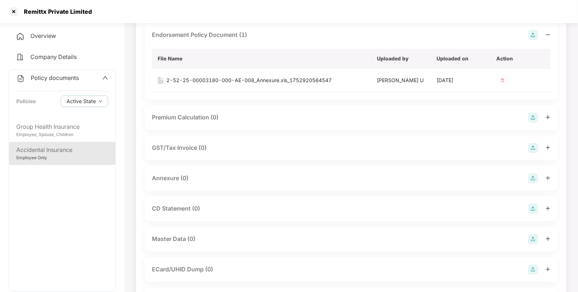
click at [528, 176] on img at bounding box center [533, 178] width 10 height 10
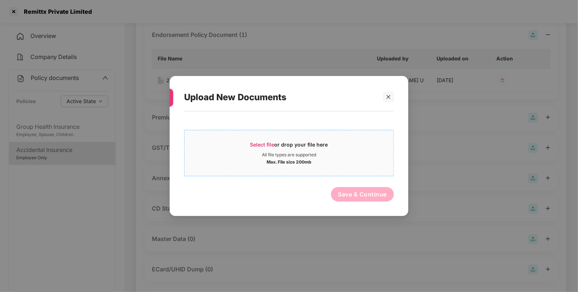
click at [260, 141] on span "Select file" at bounding box center [262, 144] width 24 height 6
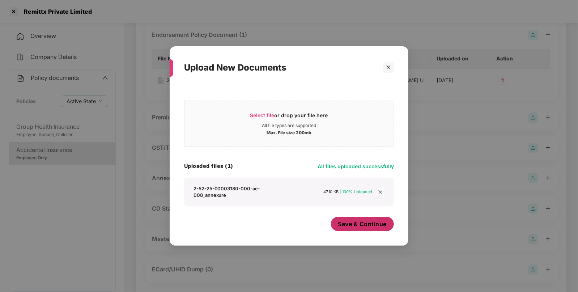
click at [346, 224] on span "Save & Continue" at bounding box center [362, 224] width 49 height 8
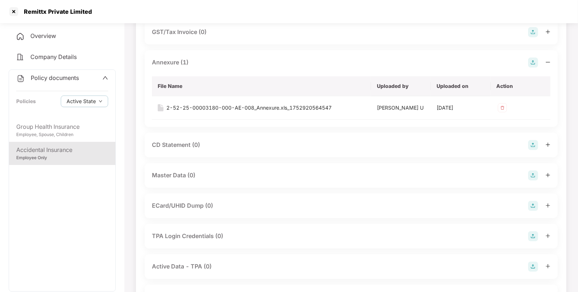
scroll to position [175, 0]
click at [534, 173] on img at bounding box center [533, 175] width 10 height 10
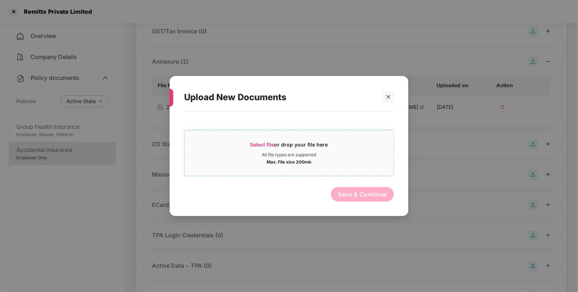
click at [255, 140] on span "Select file or drop your file here All file types are supported Max. File size …" at bounding box center [288, 153] width 209 height 35
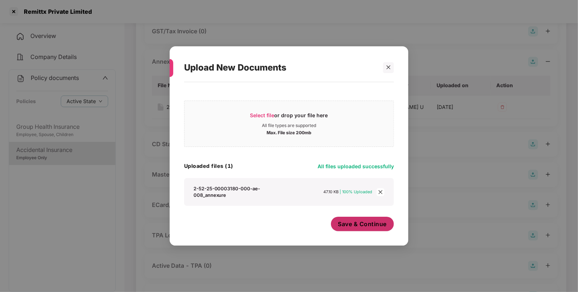
click at [369, 227] on span "Save & Continue" at bounding box center [362, 224] width 49 height 8
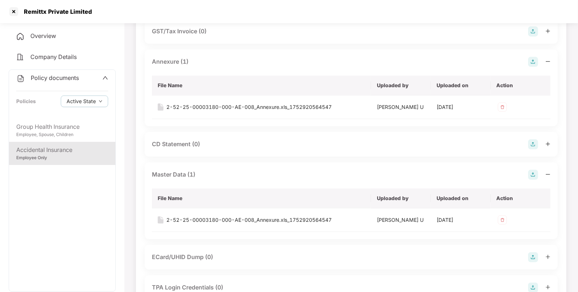
scroll to position [0, 0]
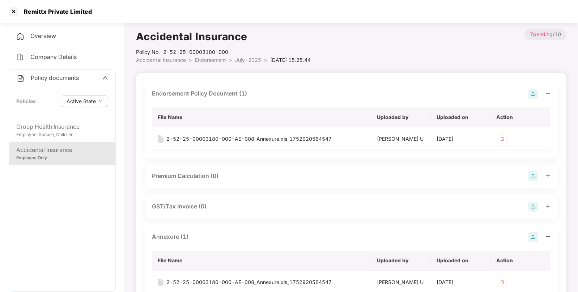
click at [206, 60] on span "Endorsement" at bounding box center [210, 60] width 31 height 6
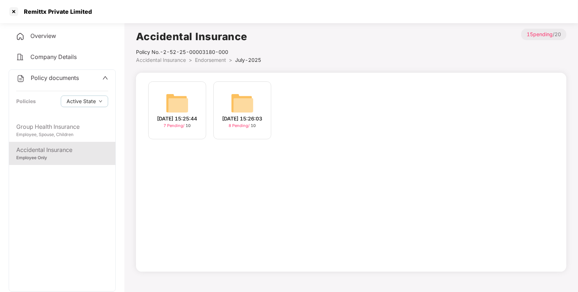
click at [208, 59] on span "Endorsement" at bounding box center [210, 60] width 31 height 6
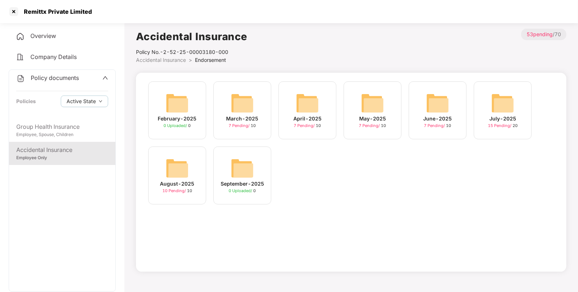
click at [181, 170] on img at bounding box center [177, 168] width 23 height 23
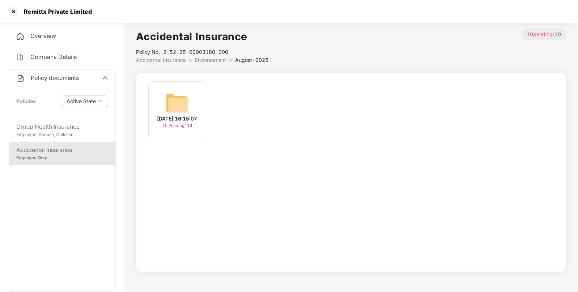
click at [184, 99] on img at bounding box center [177, 102] width 23 height 23
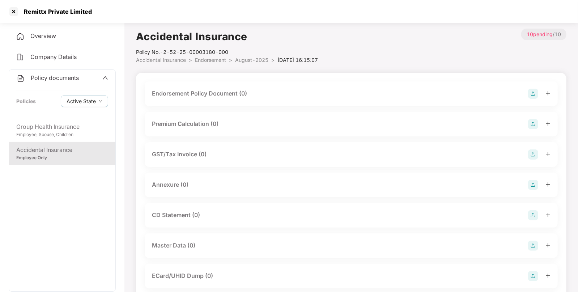
click at [531, 92] on img at bounding box center [533, 94] width 10 height 10
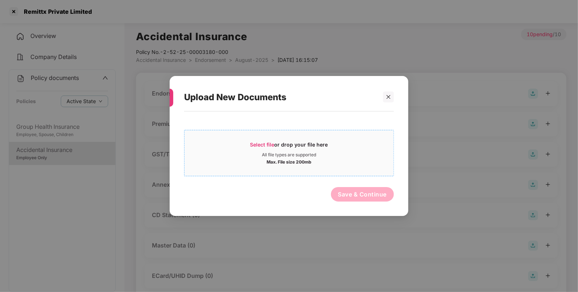
click at [255, 146] on span "Select file" at bounding box center [262, 144] width 24 height 6
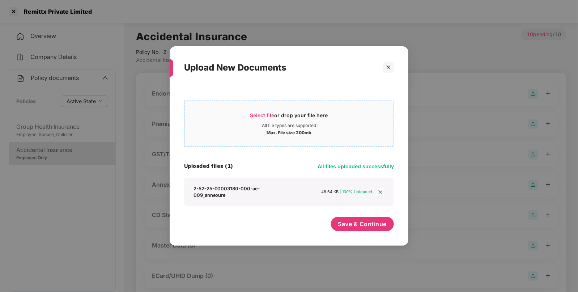
click at [261, 108] on span "Select file or drop your file here All file types are supported Max. File size …" at bounding box center [288, 123] width 209 height 35
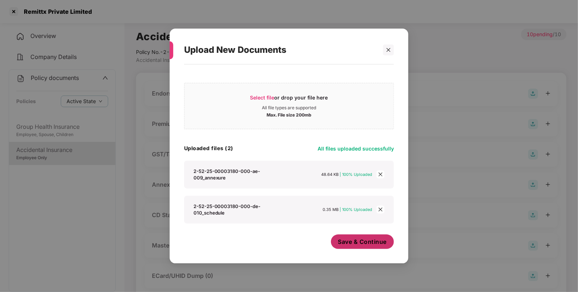
click at [354, 234] on button "Save & Continue" at bounding box center [362, 241] width 63 height 14
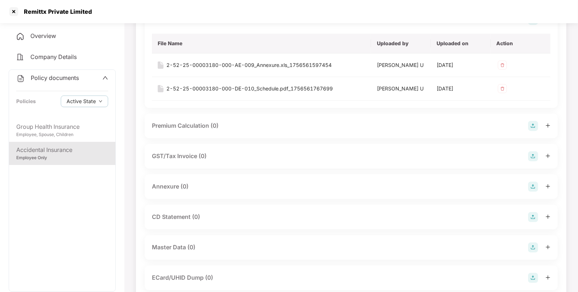
scroll to position [74, 0]
click at [533, 190] on img at bounding box center [533, 186] width 10 height 10
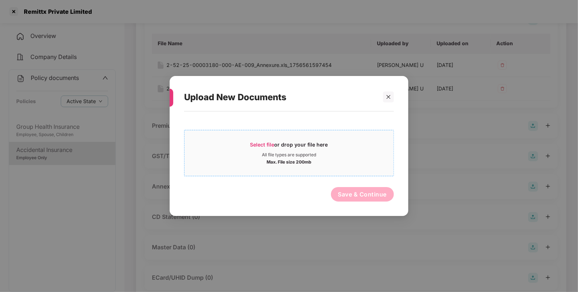
click at [263, 145] on span "Select file" at bounding box center [262, 144] width 24 height 6
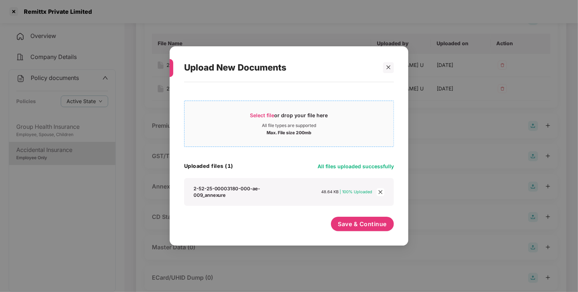
click at [256, 118] on span "Select file" at bounding box center [262, 115] width 24 height 6
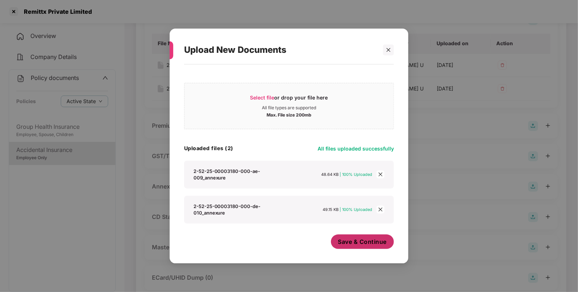
click at [356, 238] on span "Save & Continue" at bounding box center [362, 242] width 49 height 8
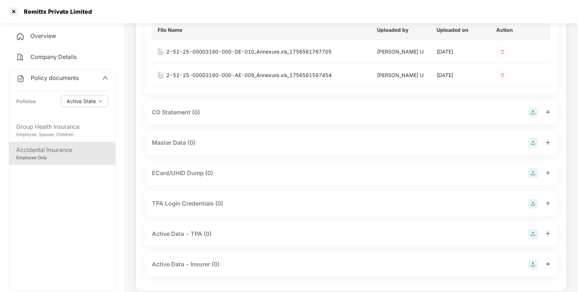
scroll to position [256, 0]
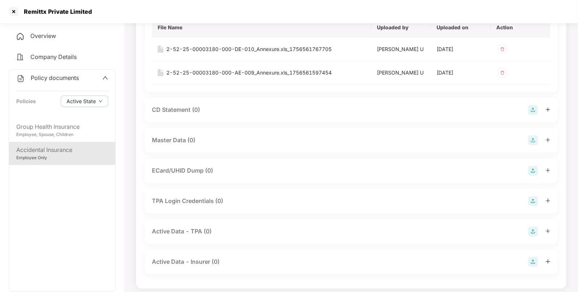
click at [533, 140] on img at bounding box center [533, 140] width 10 height 10
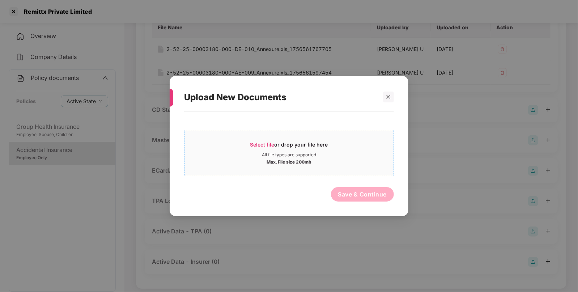
click at [255, 140] on span "Select file or drop your file here All file types are supported Max. File size …" at bounding box center [288, 153] width 209 height 35
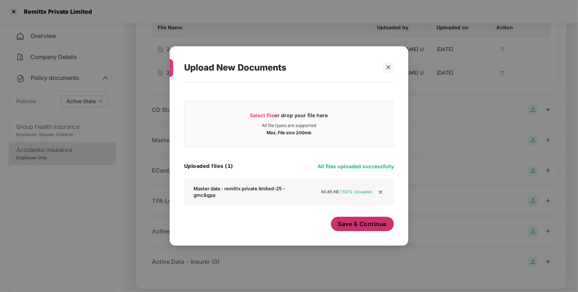
click at [351, 222] on span "Save & Continue" at bounding box center [362, 224] width 49 height 8
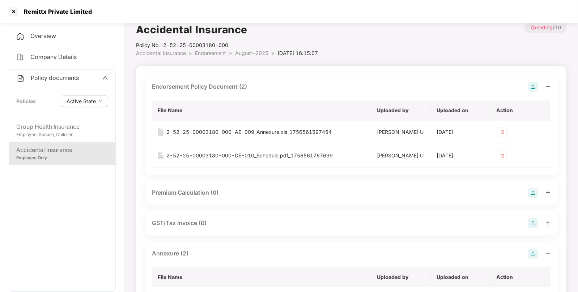
scroll to position [0, 0]
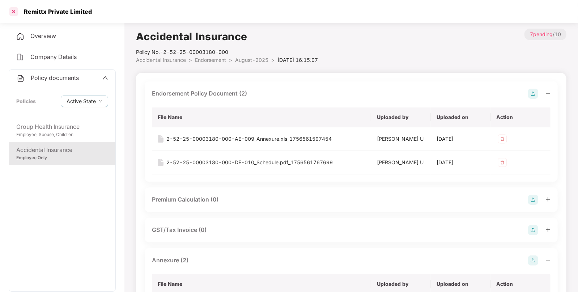
click at [14, 14] on div at bounding box center [14, 12] width 12 height 12
